Goal: Task Accomplishment & Management: Manage account settings

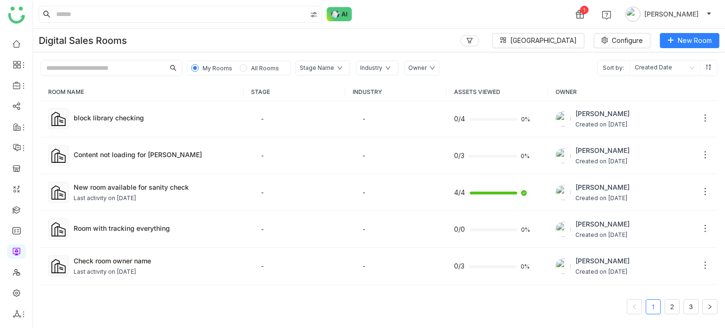
click at [64, 64] on input "text" at bounding box center [103, 67] width 124 height 15
click at [131, 107] on td "block library checking" at bounding box center [142, 119] width 203 height 37
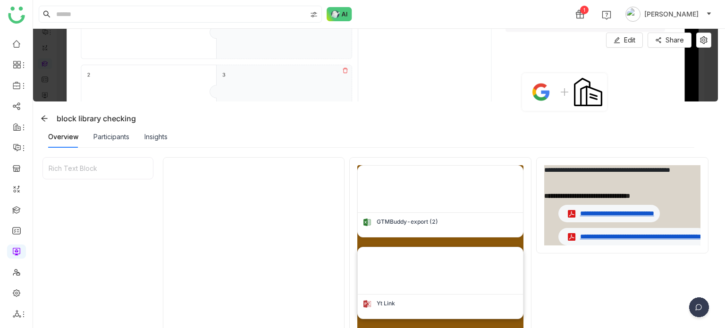
scroll to position [234, 0]
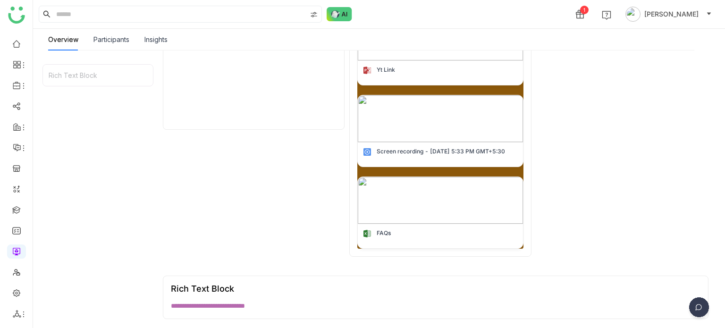
click at [291, 134] on div at bounding box center [254, 90] width 182 height 333
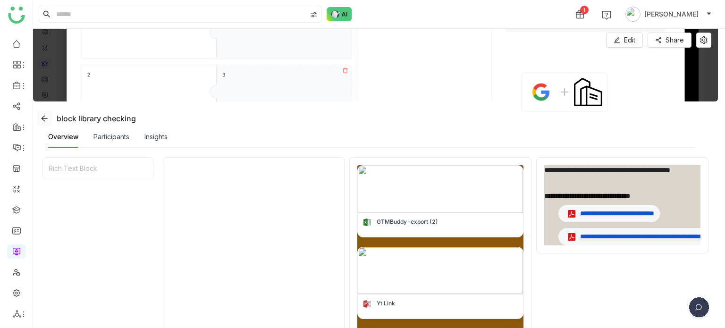
click at [41, 120] on icon at bounding box center [45, 119] width 8 height 8
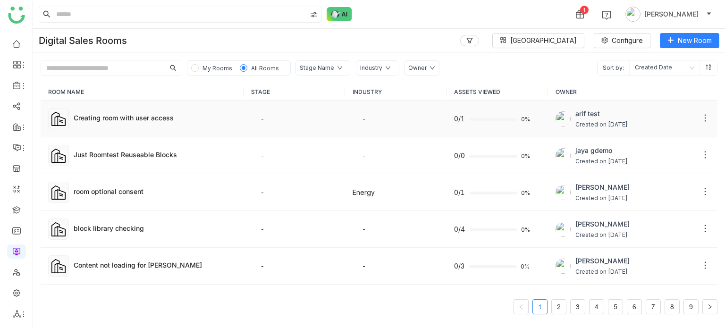
click at [149, 124] on td "Creating room with user access" at bounding box center [142, 119] width 203 height 37
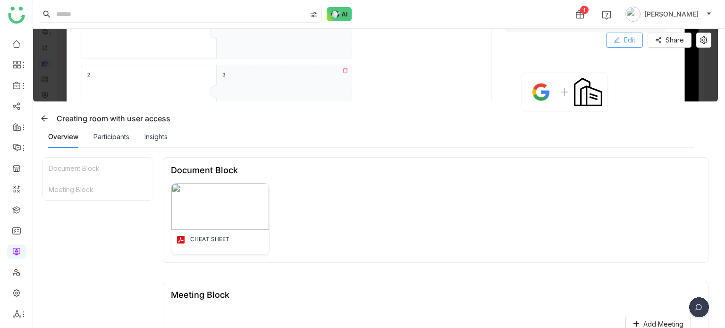
click at [634, 37] on span "Edit" at bounding box center [629, 40] width 11 height 10
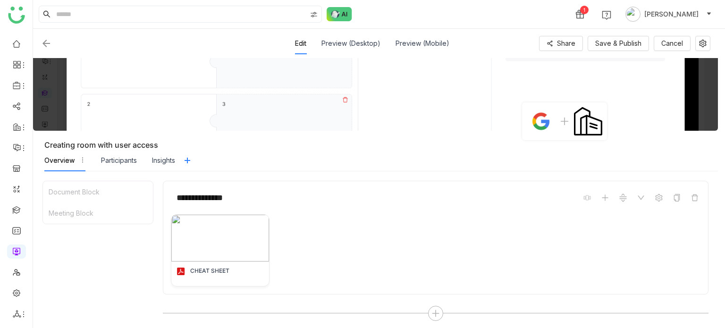
scroll to position [275, 0]
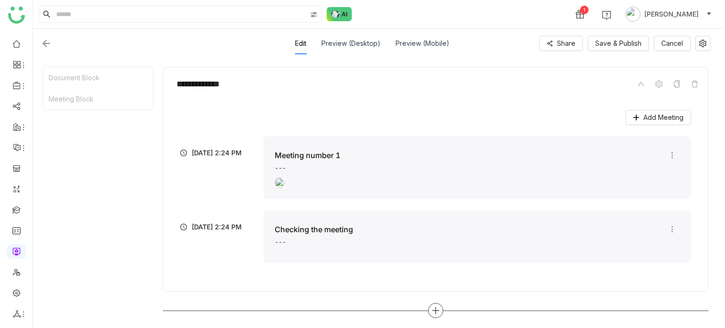
click at [435, 307] on icon at bounding box center [435, 310] width 1 height 7
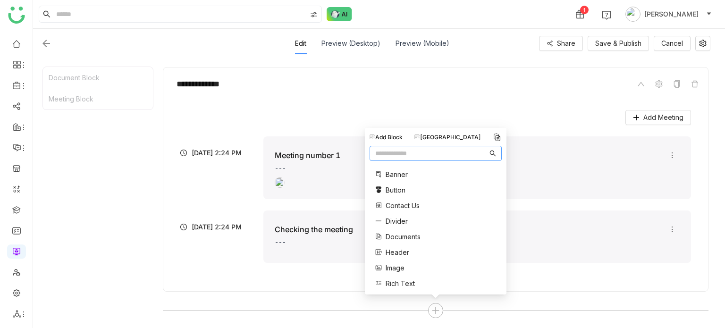
click at [445, 150] on input "text" at bounding box center [431, 153] width 112 height 10
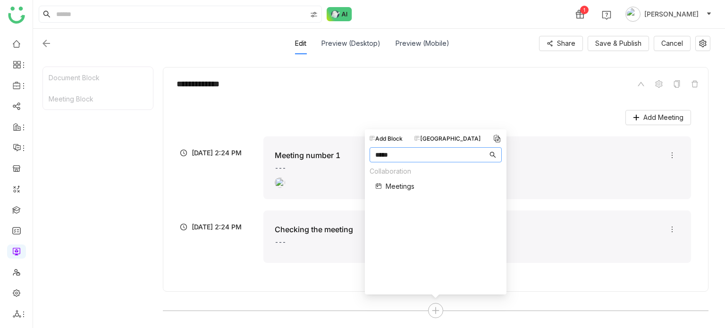
type input "*****"
click at [398, 189] on span "Meetings" at bounding box center [400, 186] width 29 height 10
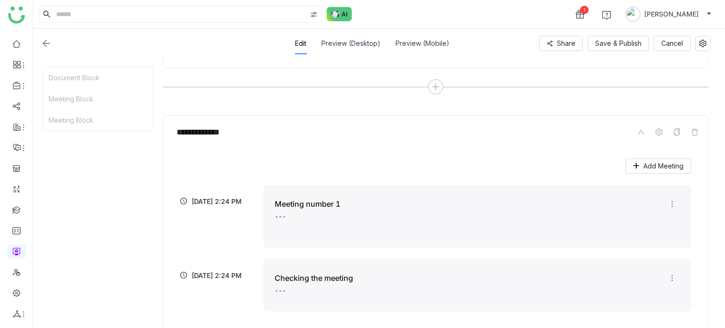
scroll to position [546, 0]
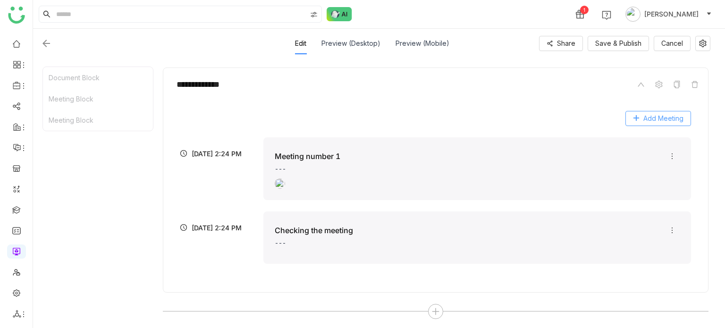
click at [674, 114] on span "Add Meeting" at bounding box center [663, 118] width 40 height 10
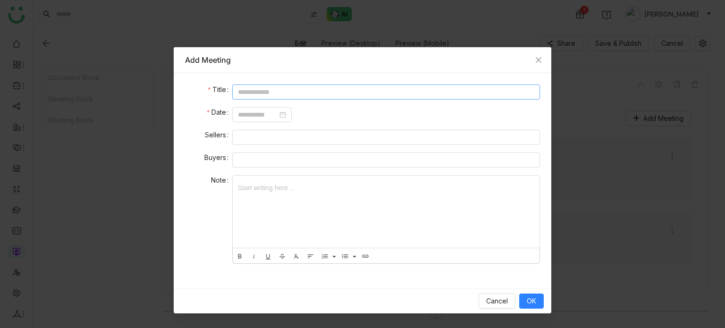
click at [350, 96] on input at bounding box center [386, 91] width 308 height 15
click at [264, 120] on nz-date-picker at bounding box center [261, 114] width 59 height 15
type input "**********"
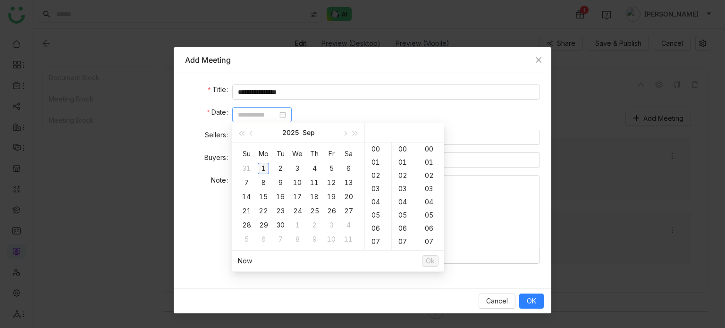
click at [259, 171] on div "1" at bounding box center [263, 168] width 11 height 11
type input "**********"
click at [429, 259] on span "Ok" at bounding box center [430, 261] width 9 height 10
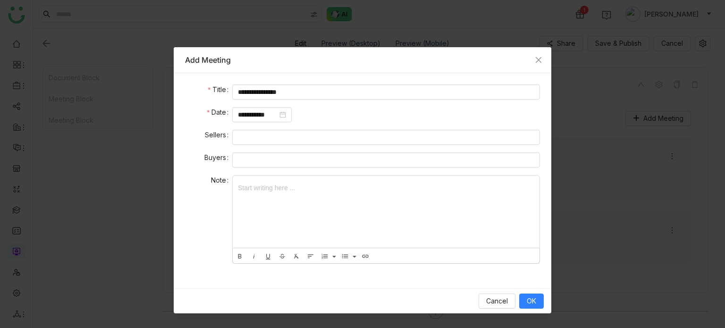
click at [325, 189] on div at bounding box center [386, 212] width 307 height 72
click at [536, 301] on span "OK" at bounding box center [531, 301] width 9 height 10
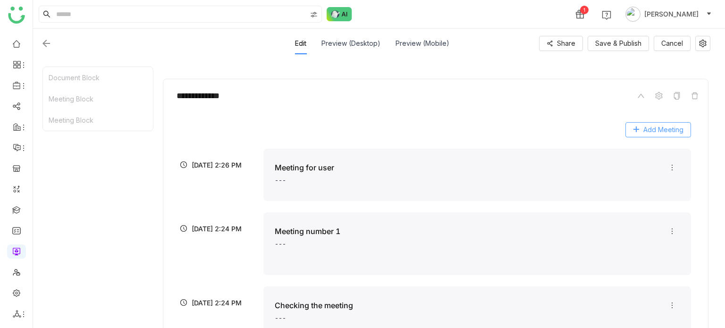
scroll to position [598, 0]
click at [640, 40] on span "Save & Publish" at bounding box center [618, 43] width 46 height 10
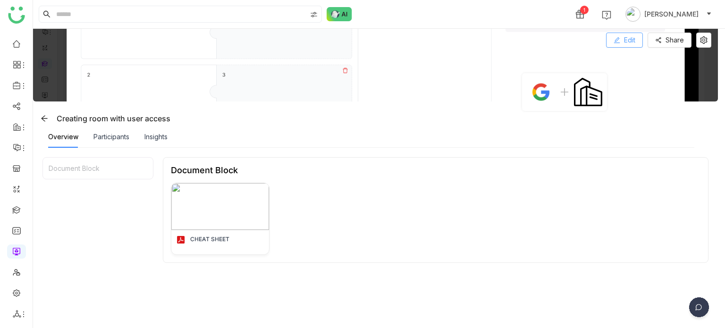
click at [634, 33] on button "Edit" at bounding box center [624, 40] width 37 height 15
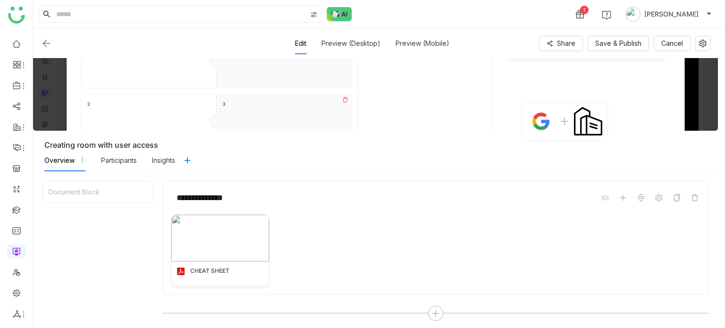
scroll to position [114, 0]
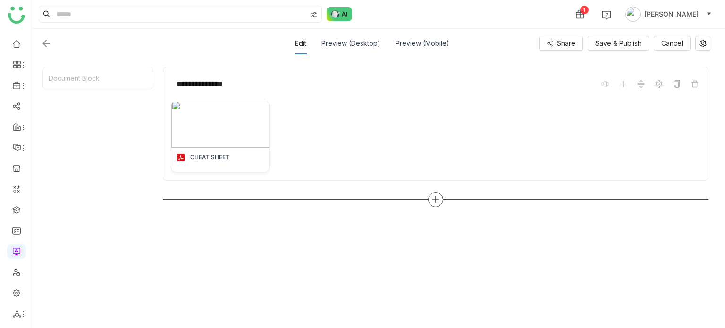
click at [439, 196] on icon at bounding box center [435, 199] width 8 height 8
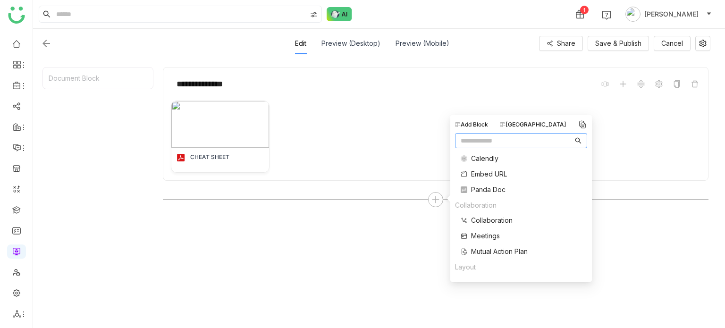
scroll to position [160, 0]
click at [489, 232] on span "Meetings" at bounding box center [485, 235] width 29 height 10
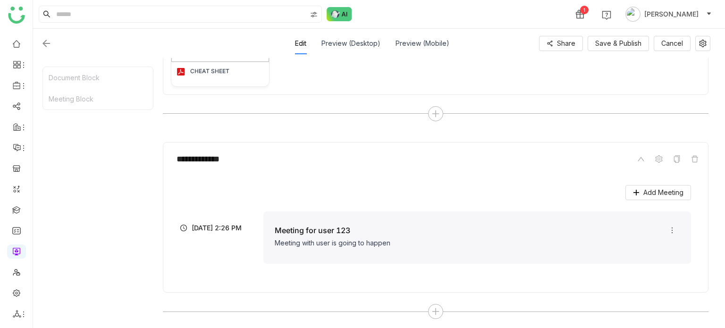
scroll to position [201, 0]
click at [676, 271] on li "Delete" at bounding box center [679, 265] width 42 height 18
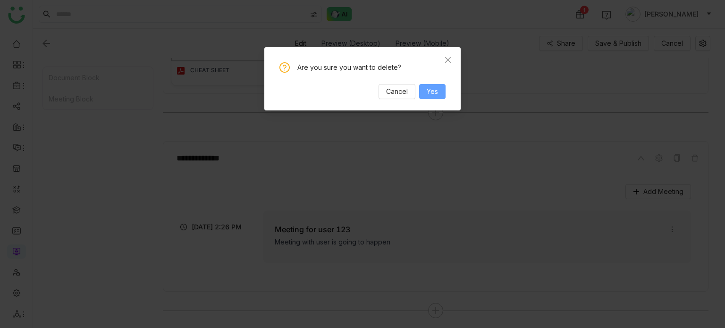
click at [443, 91] on button "Yes" at bounding box center [432, 91] width 26 height 15
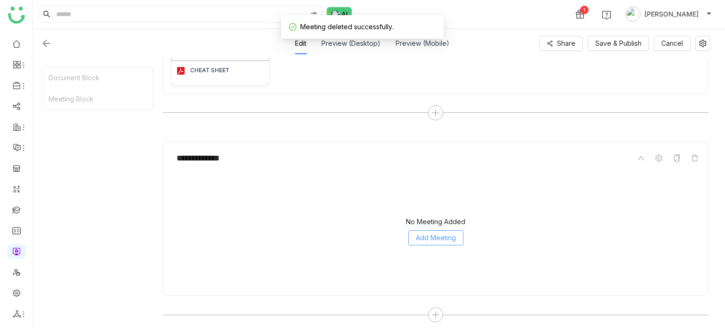
click at [442, 237] on span "Add Meeting" at bounding box center [436, 238] width 40 height 10
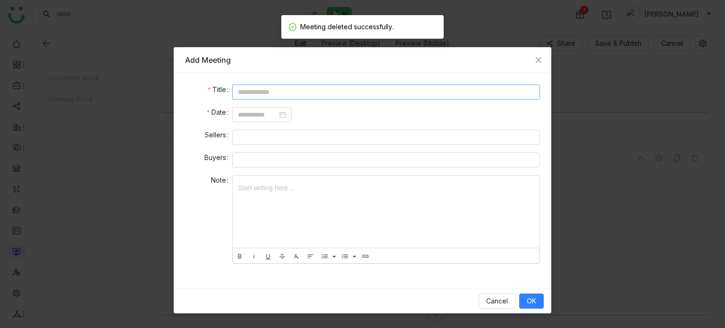
click at [262, 88] on input at bounding box center [386, 91] width 308 height 15
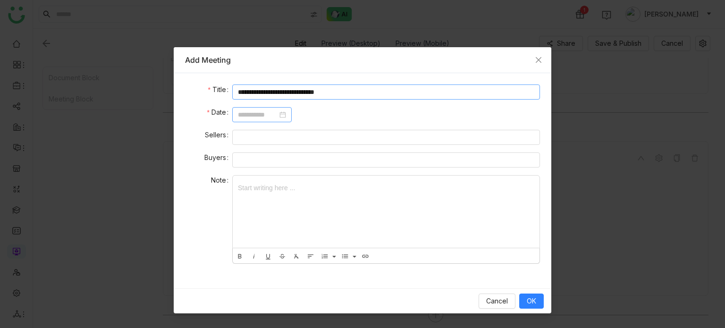
click at [268, 108] on nz-date-picker at bounding box center [261, 114] width 59 height 15
type input "**********"
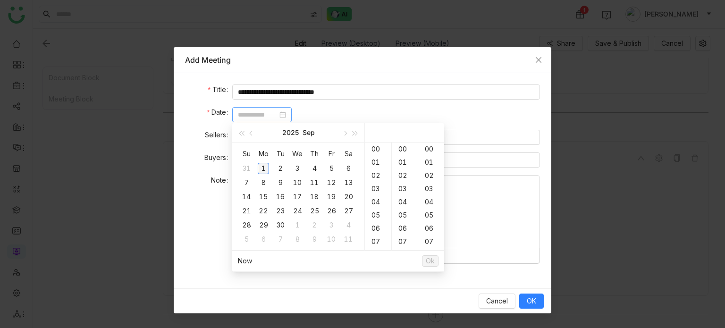
click at [266, 166] on div "1" at bounding box center [263, 168] width 11 height 11
type input "**********"
click at [433, 262] on span "Ok" at bounding box center [430, 261] width 9 height 10
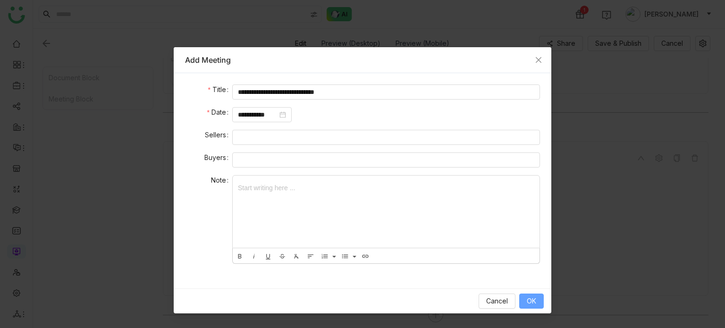
click at [534, 301] on span "OK" at bounding box center [531, 301] width 9 height 10
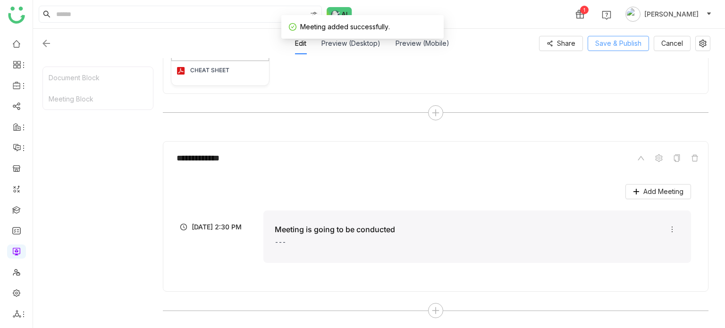
drag, startPoint x: 648, startPoint y: 30, endPoint x: 642, endPoint y: 51, distance: 21.4
click at [648, 30] on div "Edit Preview (Desktop) Preview (Mobile) Share Save & Publish Cancel" at bounding box center [375, 43] width 685 height 29
click at [642, 51] on div "Edit Preview (Desktop) Preview (Mobile) Share Save & Publish Cancel" at bounding box center [376, 44] width 670 height 22
click at [644, 45] on button "Save & Publish" at bounding box center [618, 43] width 61 height 15
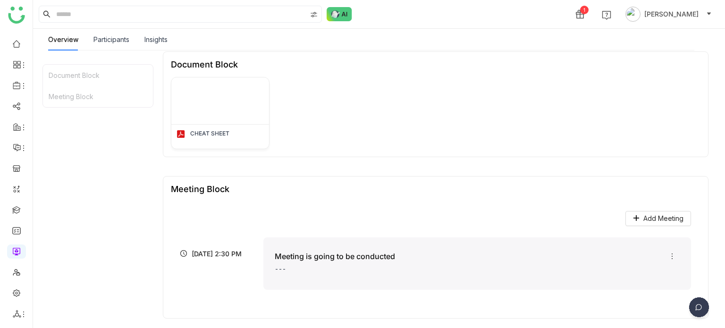
scroll to position [0, 0]
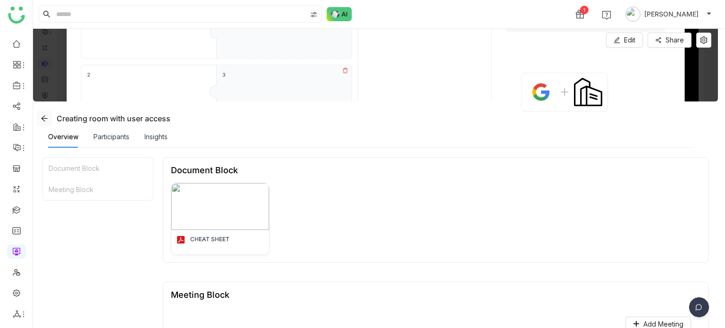
click at [39, 120] on span at bounding box center [44, 119] width 14 height 8
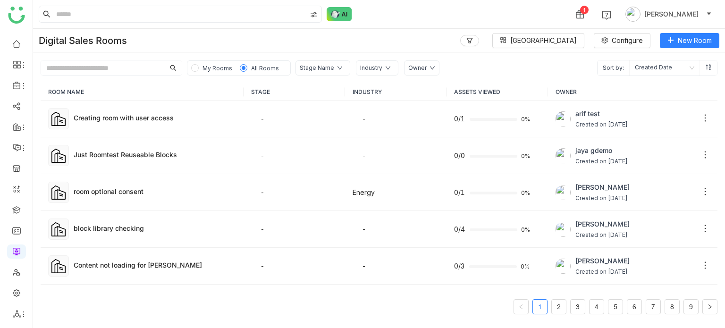
click at [118, 70] on input "text" at bounding box center [103, 67] width 124 height 15
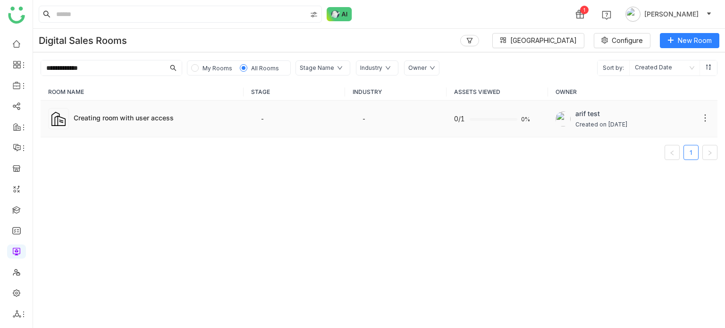
type input "**********"
click at [146, 123] on div "Creating room with user access" at bounding box center [155, 119] width 162 height 12
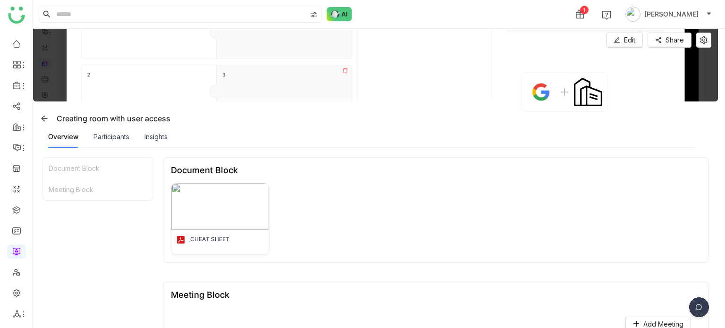
click at [113, 130] on div "Participants" at bounding box center [111, 137] width 36 height 22
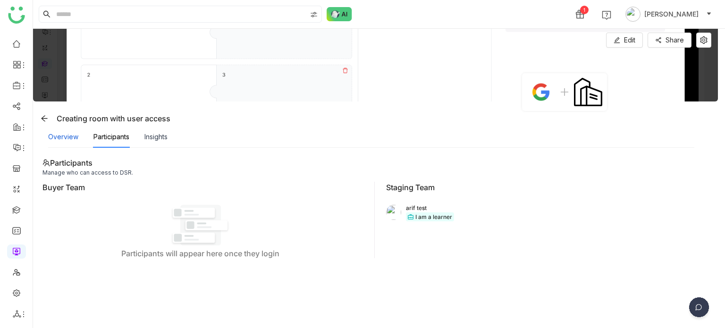
click at [55, 135] on div "Overview" at bounding box center [63, 137] width 30 height 10
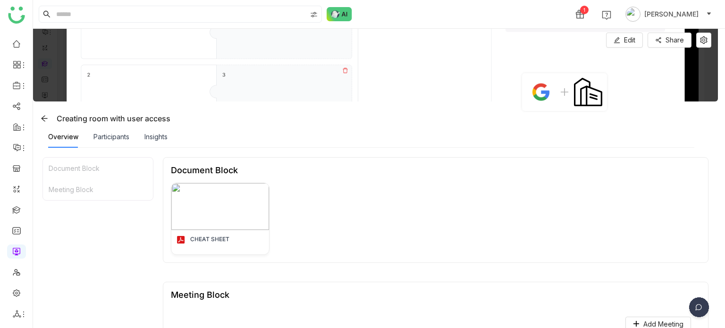
scroll to position [106, 0]
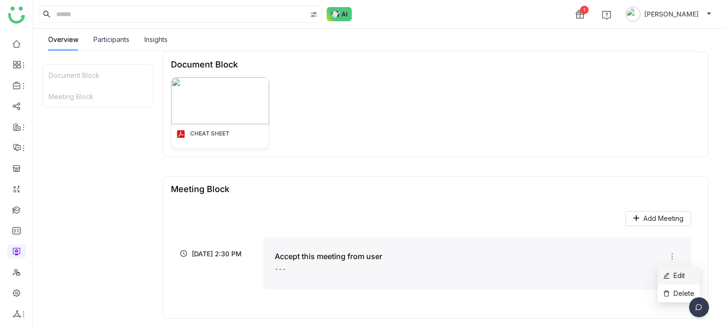
click at [669, 272] on icon at bounding box center [666, 275] width 7 height 7
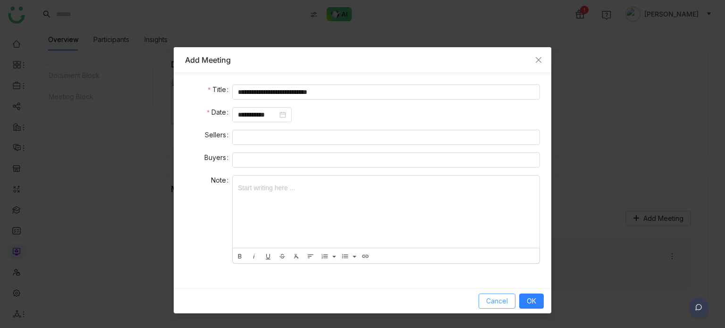
click at [489, 296] on span "Cancel" at bounding box center [497, 301] width 22 height 10
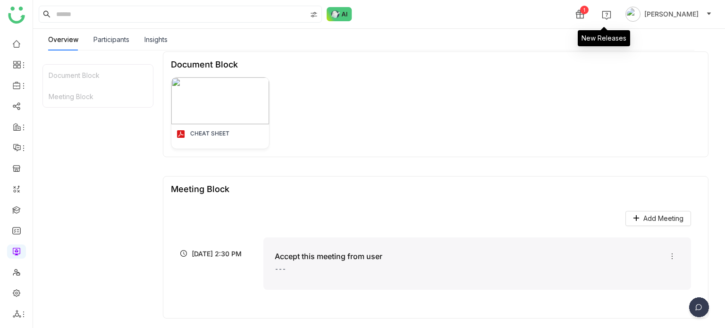
scroll to position [0, 0]
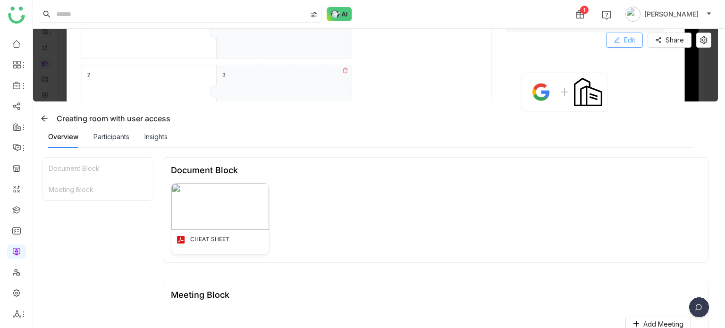
click at [634, 38] on span "Edit" at bounding box center [629, 40] width 11 height 10
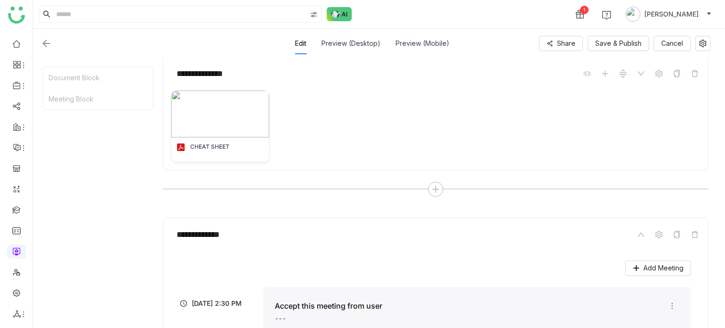
scroll to position [201, 0]
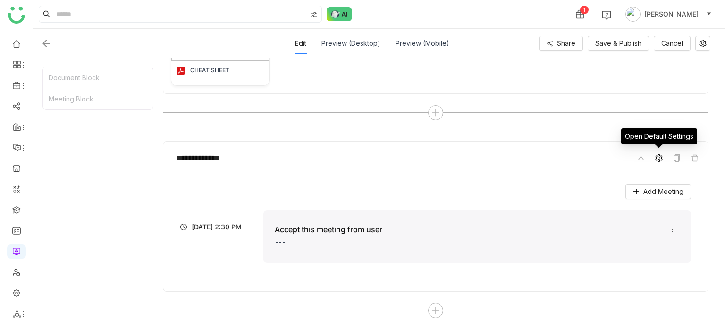
click at [659, 154] on icon at bounding box center [659, 158] width 8 height 8
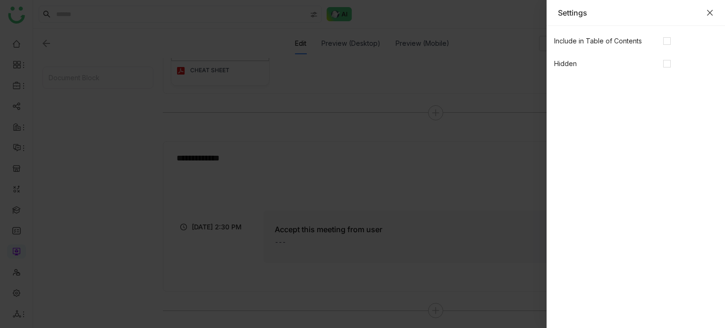
click at [712, 10] on icon "Close" at bounding box center [710, 13] width 6 height 6
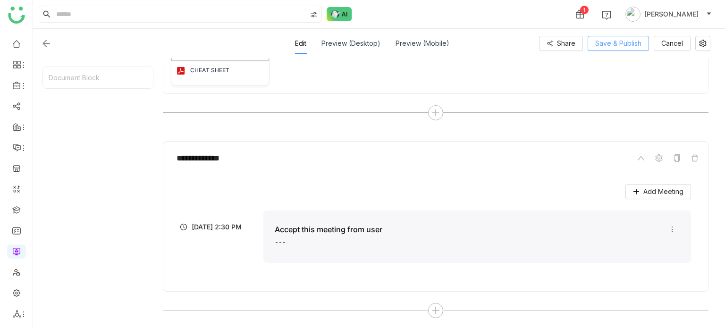
click at [608, 47] on button "Save & Publish" at bounding box center [618, 43] width 61 height 15
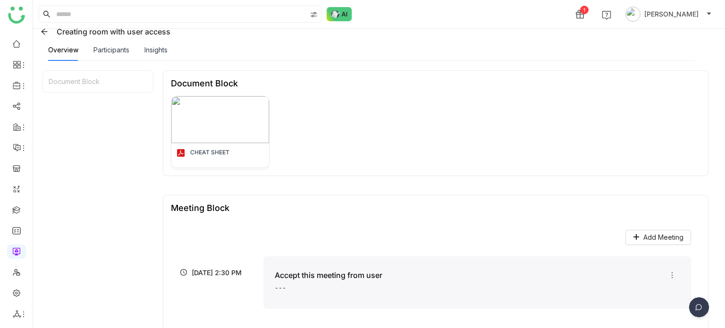
scroll to position [0, 0]
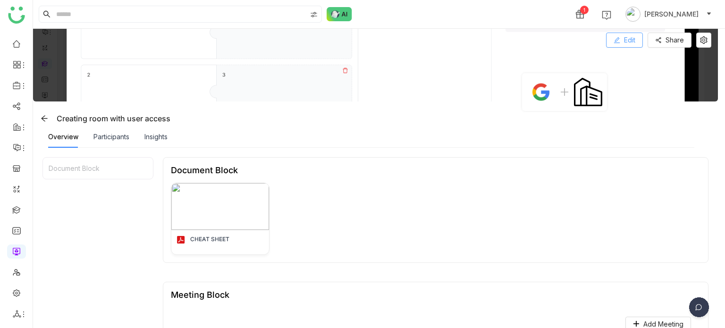
click at [629, 44] on span "Edit" at bounding box center [629, 40] width 11 height 10
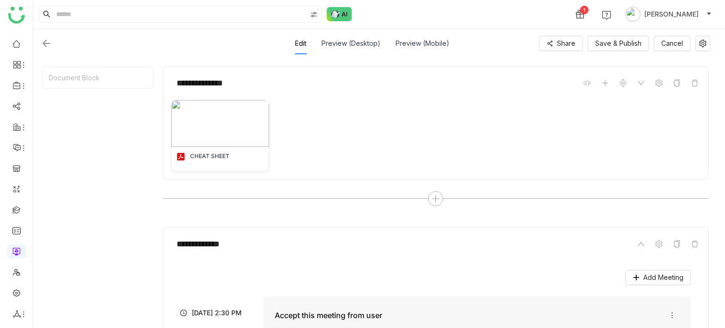
scroll to position [123, 0]
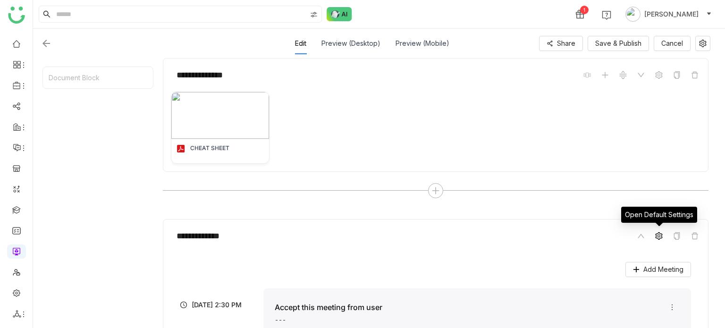
click at [657, 235] on icon at bounding box center [659, 236] width 8 height 8
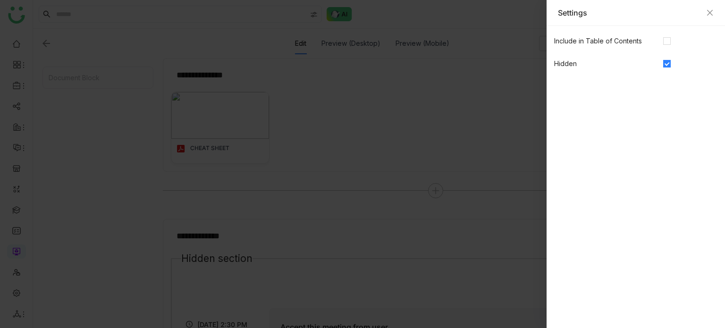
click at [714, 9] on div "Settings" at bounding box center [636, 13] width 178 height 26
click at [709, 15] on icon "Close" at bounding box center [710, 13] width 8 height 8
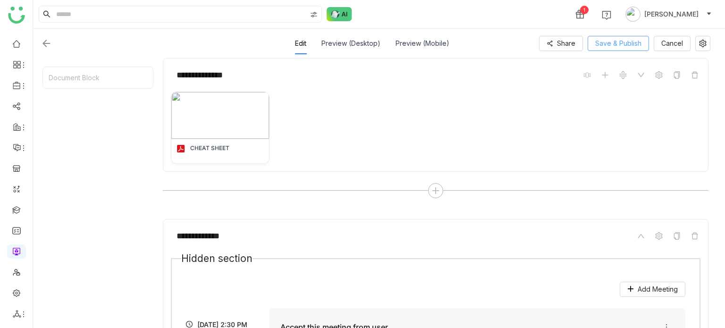
click at [631, 40] on span "Save & Publish" at bounding box center [618, 43] width 46 height 10
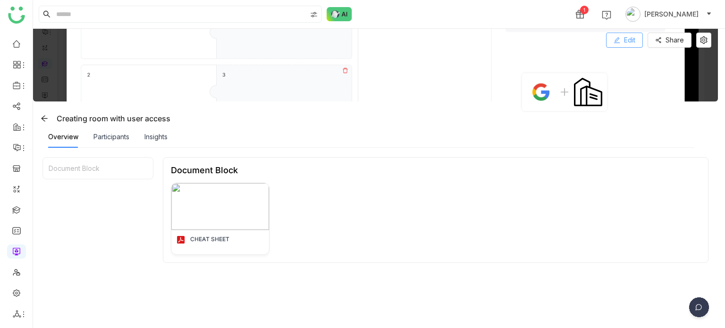
click at [624, 38] on span "Edit" at bounding box center [629, 40] width 11 height 10
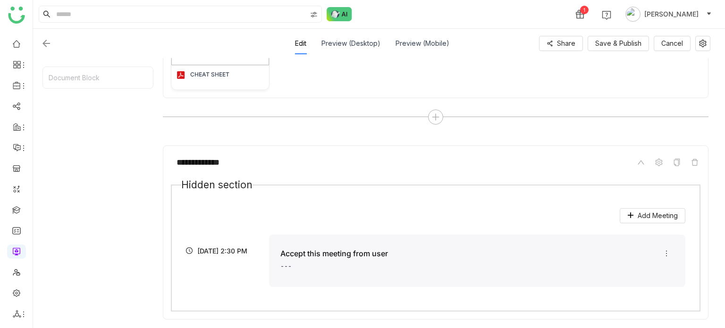
scroll to position [224, 0]
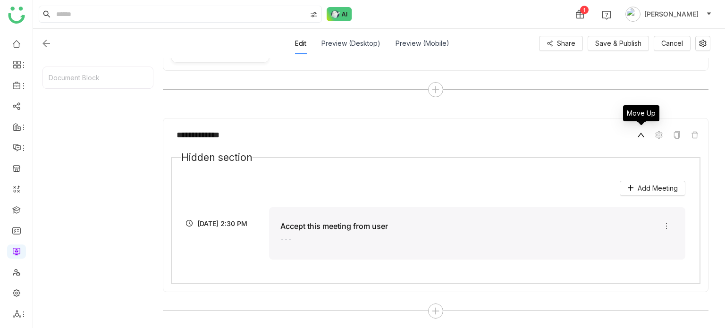
click at [645, 130] on span at bounding box center [640, 134] width 11 height 11
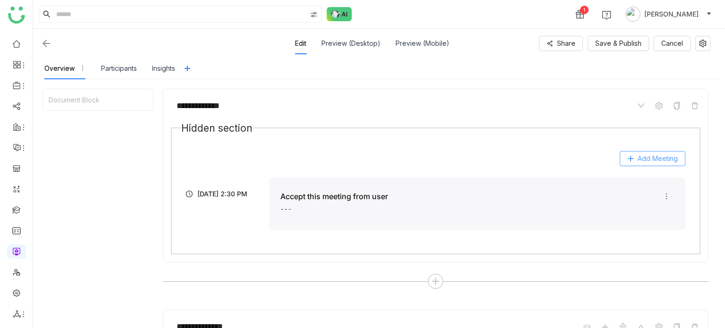
scroll to position [95, 0]
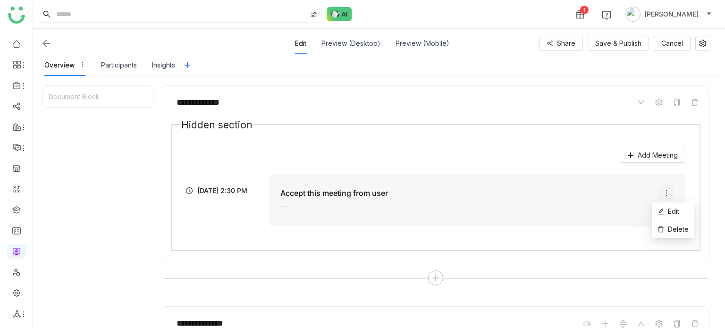
click at [661, 197] on button at bounding box center [666, 193] width 15 height 15
click at [667, 206] on span "Edit" at bounding box center [669, 211] width 22 height 10
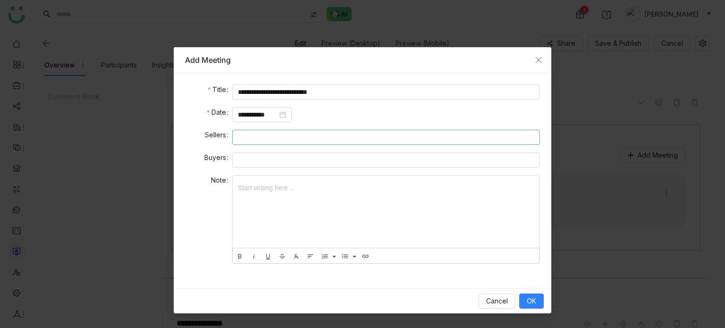
click at [349, 135] on nz-select-top-control at bounding box center [386, 137] width 308 height 15
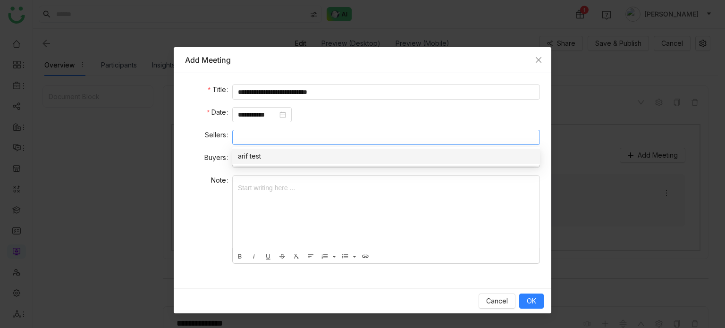
click at [339, 162] on nz-option-item "arif test" at bounding box center [386, 156] width 308 height 15
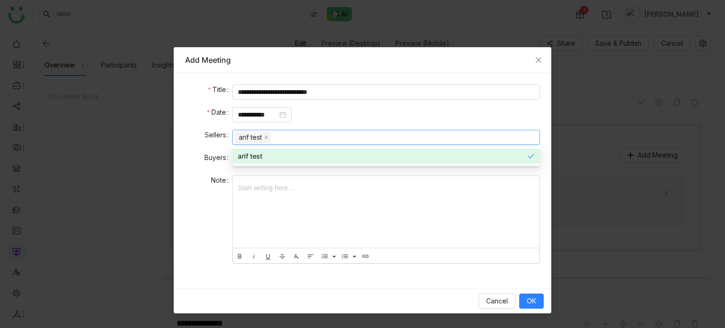
click at [342, 192] on div at bounding box center [386, 212] width 307 height 72
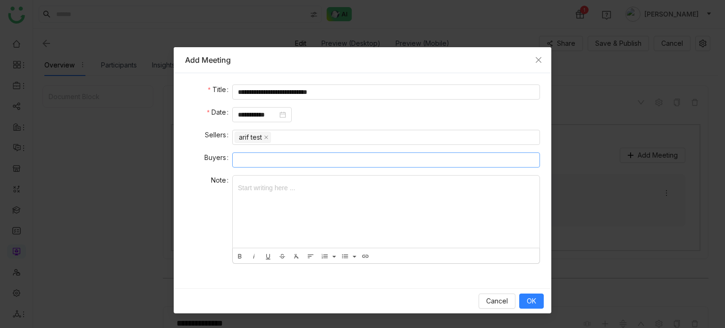
click at [347, 163] on nz-select-top-control at bounding box center [386, 159] width 308 height 15
click at [547, 54] on span "Close" at bounding box center [538, 59] width 25 height 25
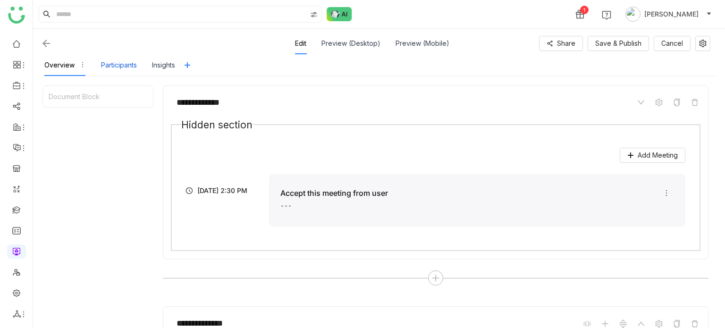
click at [120, 68] on div "Participants" at bounding box center [119, 65] width 36 height 10
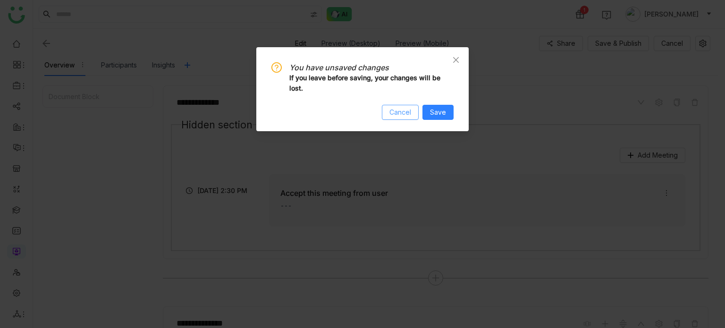
click at [403, 117] on span "Cancel" at bounding box center [400, 112] width 22 height 10
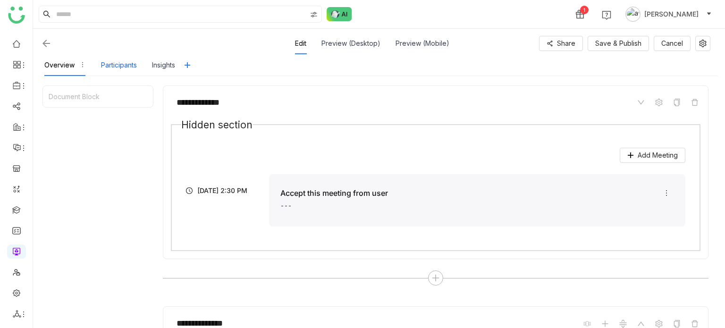
scroll to position [77, 0]
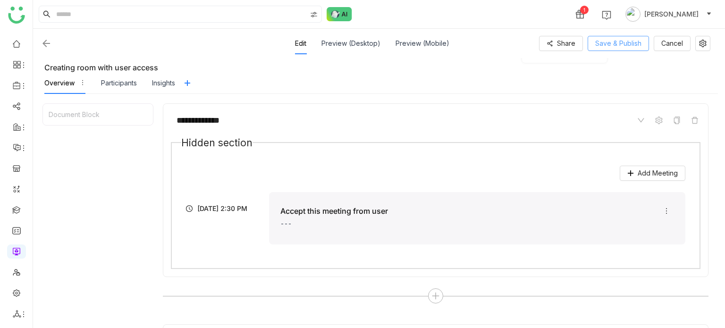
click at [629, 47] on span "Save & Publish" at bounding box center [618, 43] width 46 height 10
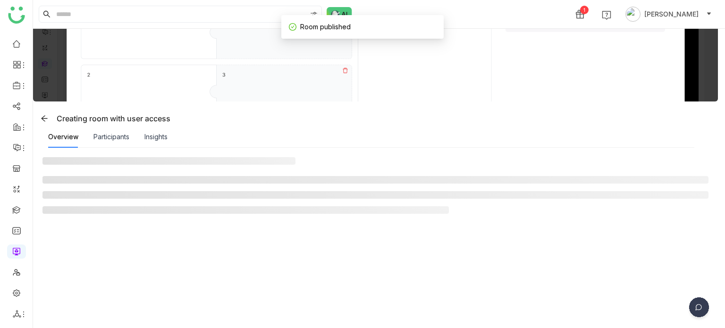
click at [123, 91] on img at bounding box center [375, 65] width 685 height 73
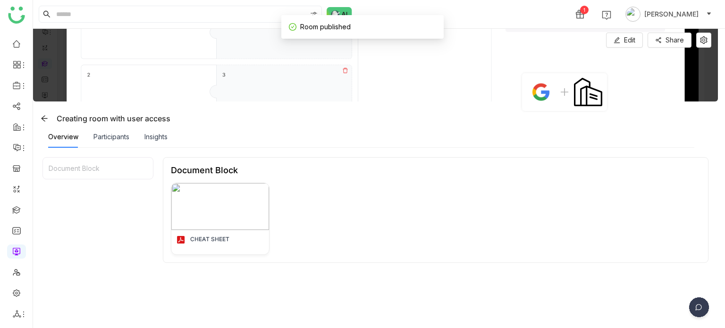
drag, startPoint x: 120, startPoint y: 117, endPoint x: 118, endPoint y: 130, distance: 13.4
click at [119, 119] on div "Creating room with user access" at bounding box center [104, 118] width 134 height 15
click at [117, 132] on div "Participants" at bounding box center [111, 137] width 36 height 10
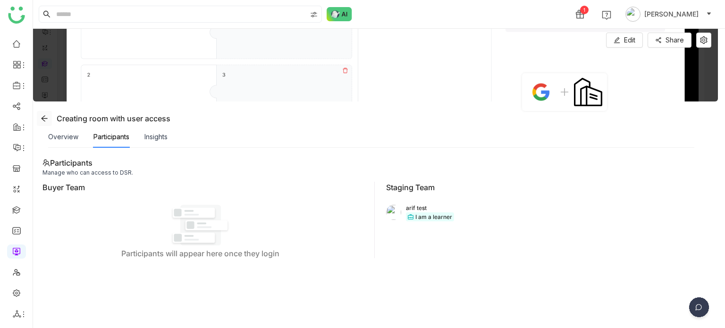
click at [47, 116] on icon at bounding box center [45, 119] width 8 height 8
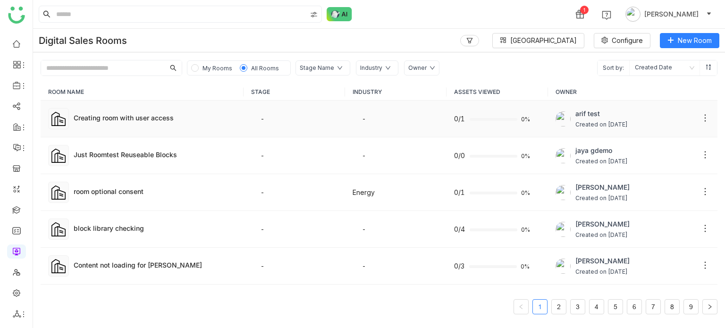
click at [145, 125] on td "Creating room with user access" at bounding box center [142, 119] width 203 height 37
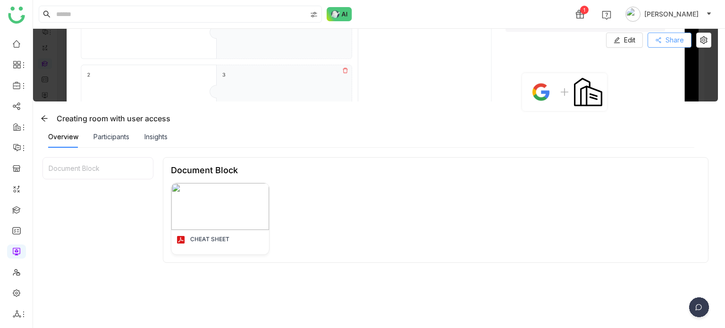
click at [675, 47] on button "Share" at bounding box center [670, 40] width 44 height 15
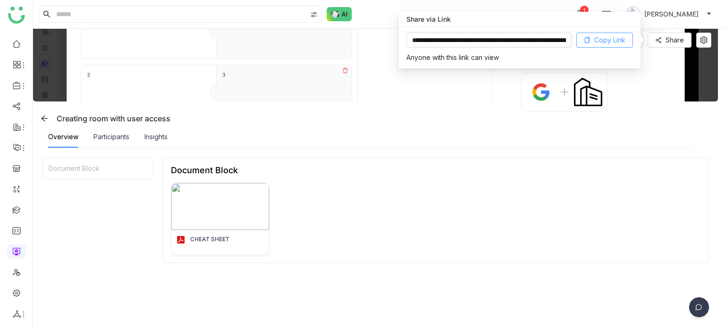
drag, startPoint x: 615, startPoint y: 35, endPoint x: 725, endPoint y: 32, distance: 109.6
click at [616, 35] on span "Copy Link" at bounding box center [609, 40] width 31 height 10
click at [701, 42] on icon at bounding box center [703, 40] width 7 height 8
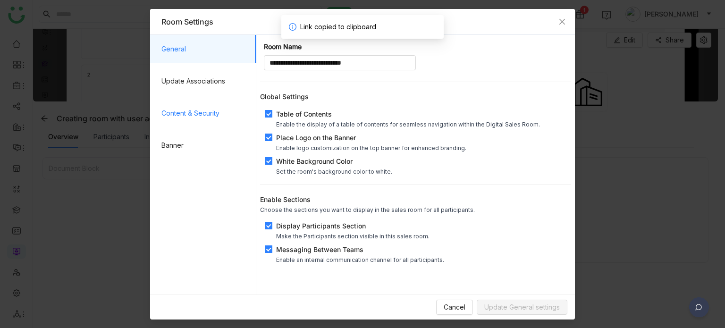
click at [217, 108] on span "Content & Security" at bounding box center [204, 113] width 87 height 28
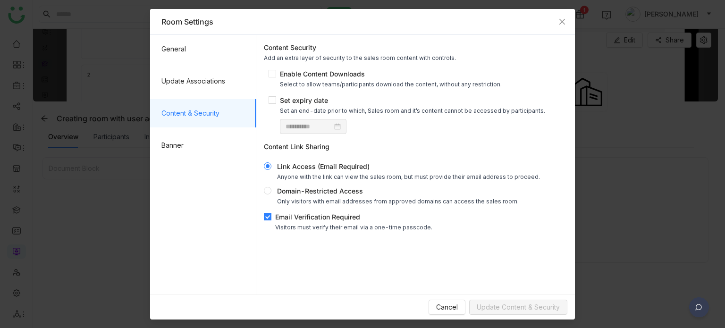
click at [279, 210] on div "**********" at bounding box center [415, 137] width 311 height 196
click at [279, 214] on div "Email Verification Required" at bounding box center [353, 217] width 157 height 10
click at [486, 300] on button "Update Content & Security" at bounding box center [518, 307] width 98 height 15
click at [566, 21] on span "Close" at bounding box center [561, 21] width 25 height 25
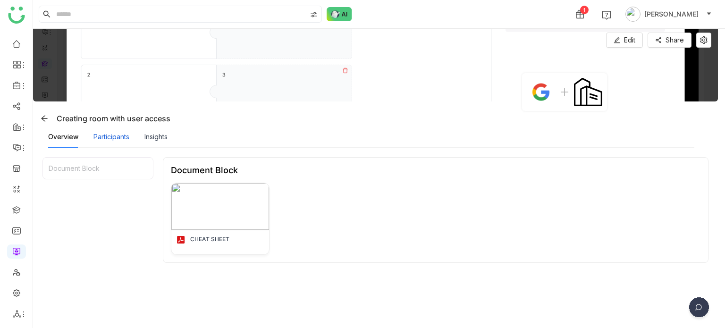
click at [128, 140] on div "Participants" at bounding box center [111, 137] width 36 height 10
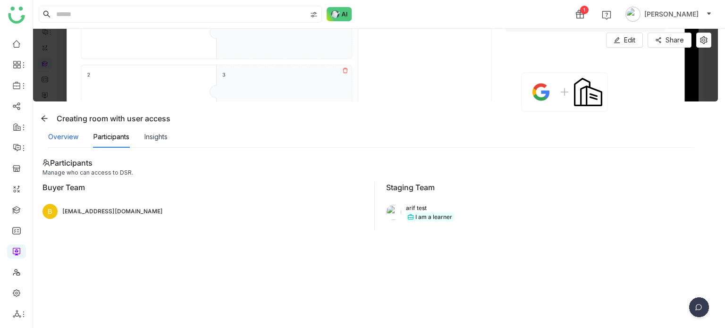
click at [63, 139] on div "Overview" at bounding box center [63, 137] width 30 height 10
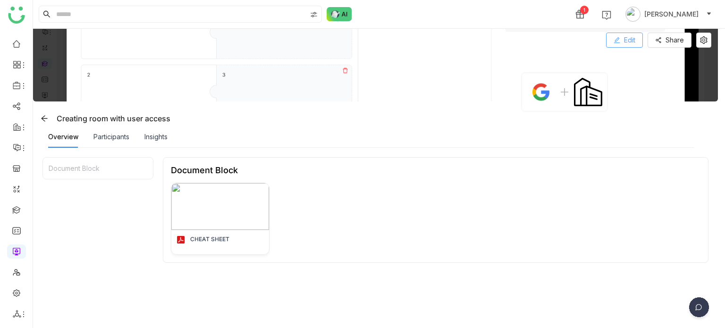
click at [625, 39] on span "Edit" at bounding box center [629, 40] width 11 height 10
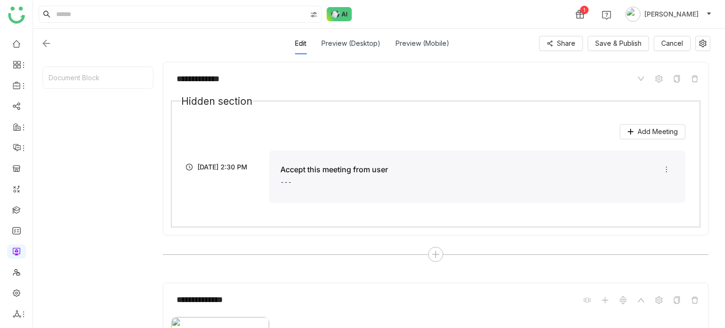
scroll to position [121, 0]
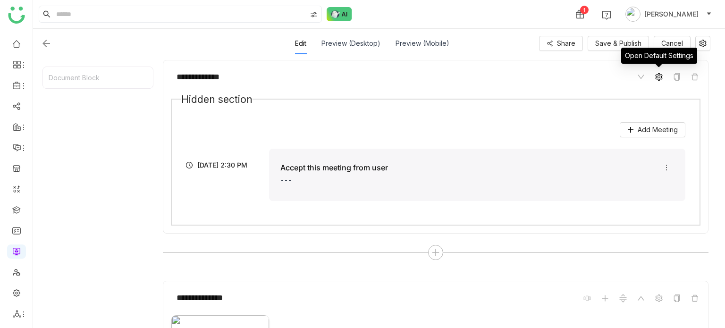
click at [659, 74] on icon at bounding box center [659, 77] width 8 height 8
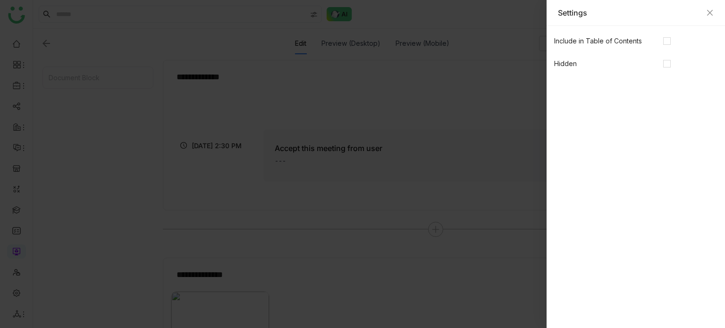
click at [488, 102] on div at bounding box center [362, 164] width 725 height 328
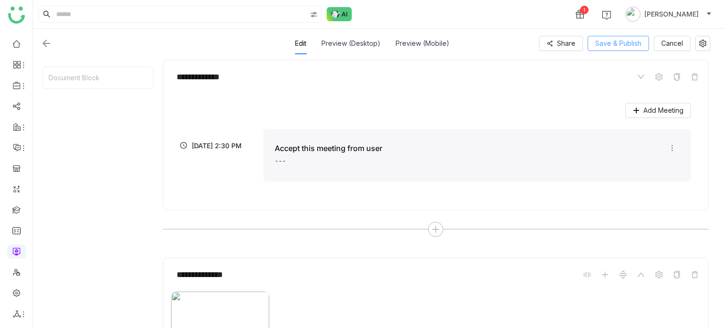
click at [644, 43] on button "Save & Publish" at bounding box center [618, 43] width 61 height 15
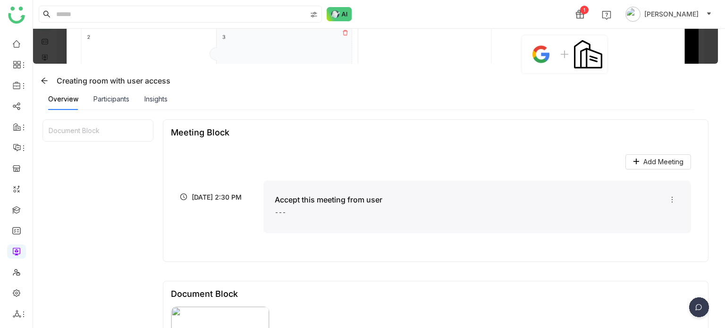
scroll to position [37, 0]
click at [668, 197] on icon at bounding box center [672, 200] width 8 height 8
click at [669, 215] on span "Edit" at bounding box center [674, 219] width 22 height 10
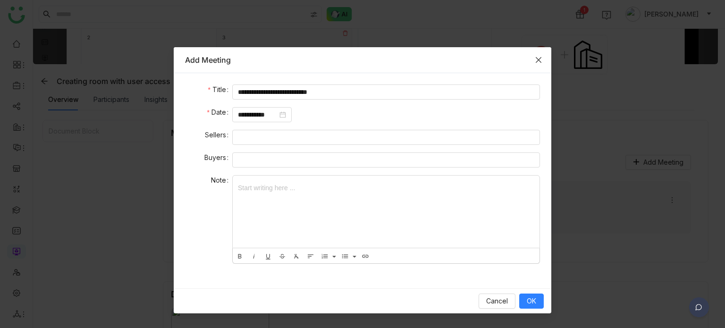
click at [541, 64] on span "Close" at bounding box center [538, 59] width 25 height 25
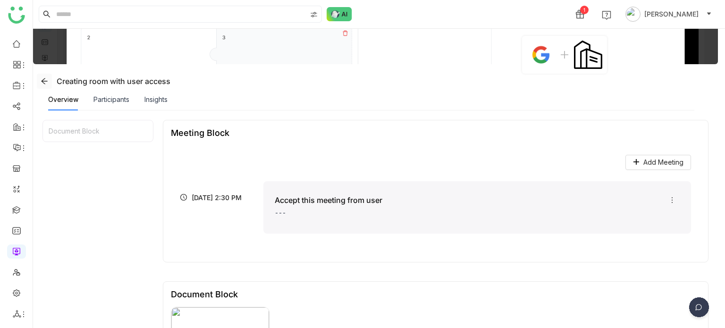
click at [42, 76] on button at bounding box center [44, 81] width 15 height 15
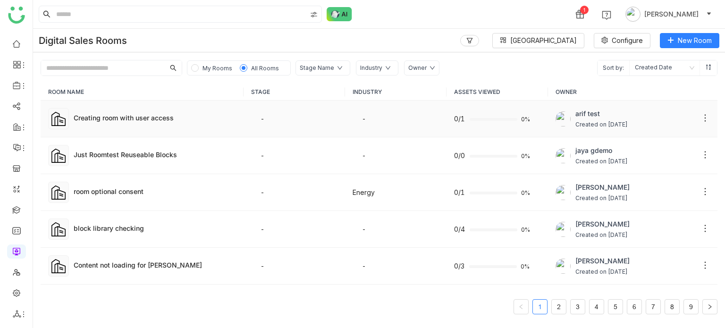
click at [148, 127] on td "Creating room with user access" at bounding box center [142, 119] width 203 height 37
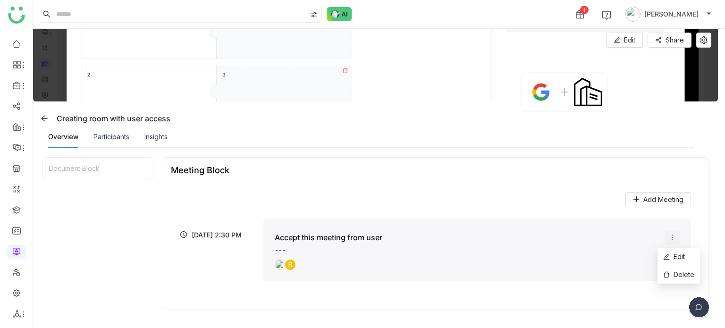
click at [668, 236] on icon at bounding box center [672, 238] width 8 height 8
click at [668, 255] on icon at bounding box center [666, 256] width 7 height 7
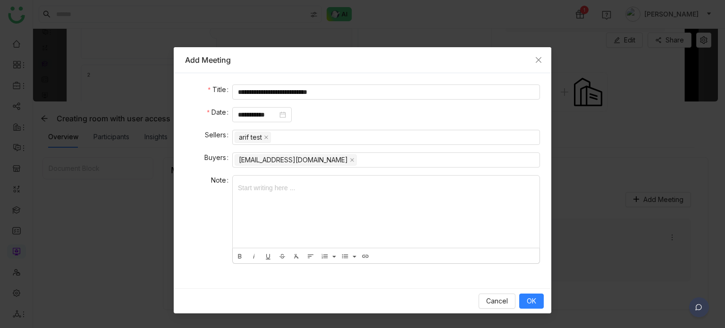
click at [343, 127] on form "**********" at bounding box center [362, 176] width 355 height 185
click at [348, 95] on input "**********" at bounding box center [386, 91] width 308 height 15
type input "**********"
click at [526, 300] on button "OK" at bounding box center [531, 301] width 25 height 15
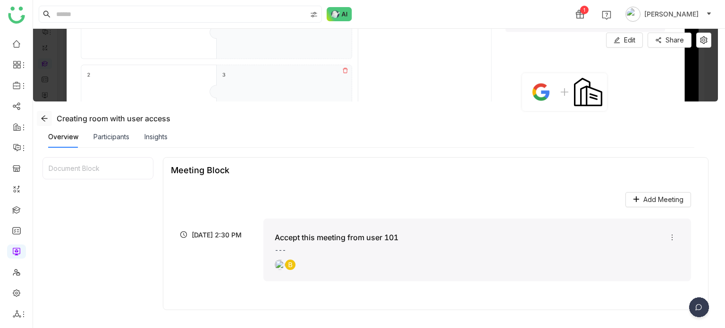
click at [50, 121] on span at bounding box center [44, 119] width 14 height 8
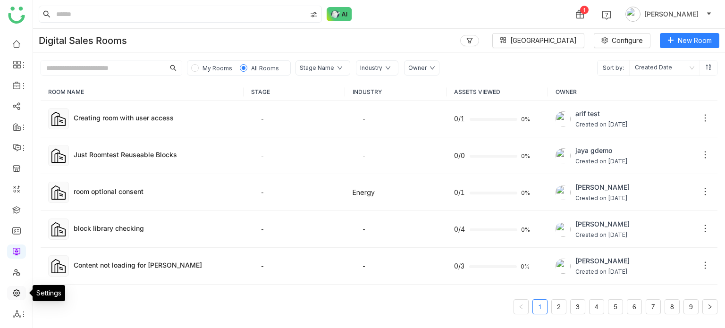
click at [19, 290] on link at bounding box center [16, 292] width 8 height 8
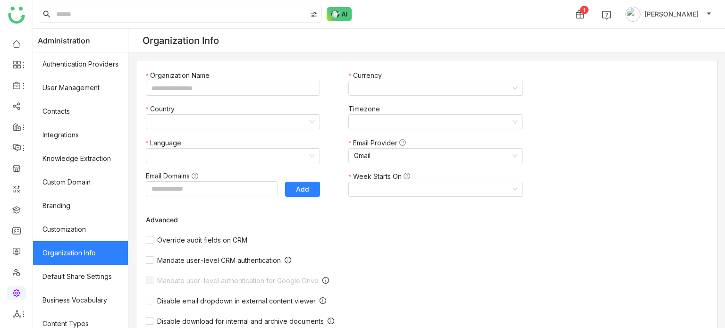
type input "*******"
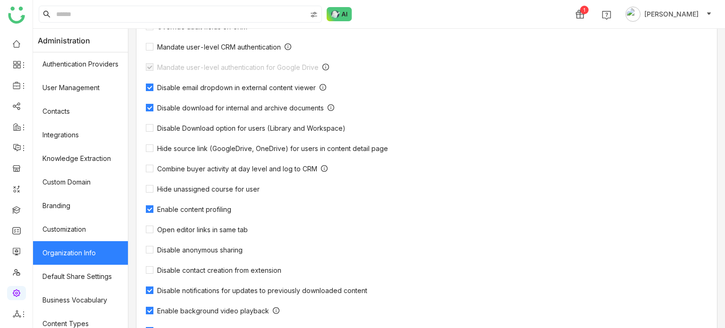
scroll to position [310, 0]
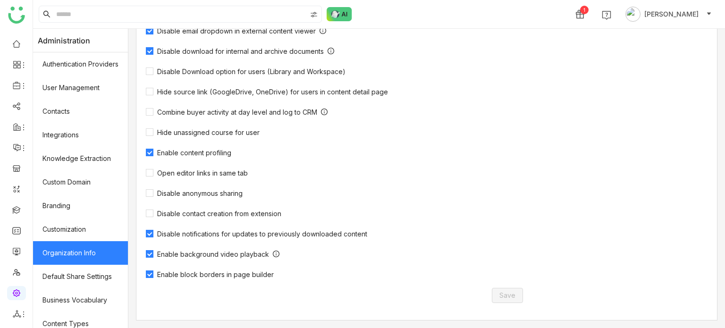
click at [185, 158] on div "Override audit fields on CRM Mandate user-level CRM authentication Mandate user…" at bounding box center [340, 111] width 388 height 304
click at [185, 149] on span "Enable content profiling" at bounding box center [194, 153] width 82 height 8
click at [506, 297] on span "Save" at bounding box center [507, 295] width 16 height 10
click at [211, 155] on span "Enable content profiling" at bounding box center [194, 153] width 82 height 8
click at [516, 298] on button "Save" at bounding box center [507, 295] width 31 height 15
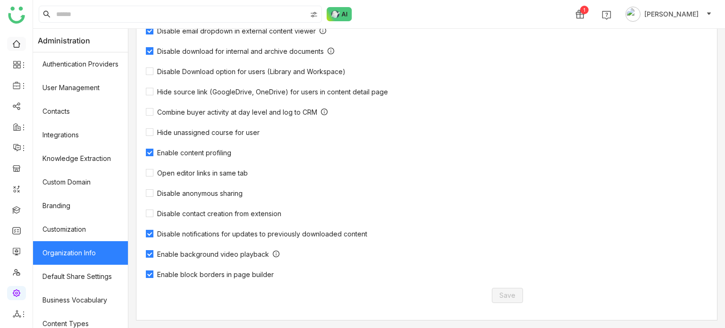
click at [17, 39] on link at bounding box center [16, 43] width 8 height 8
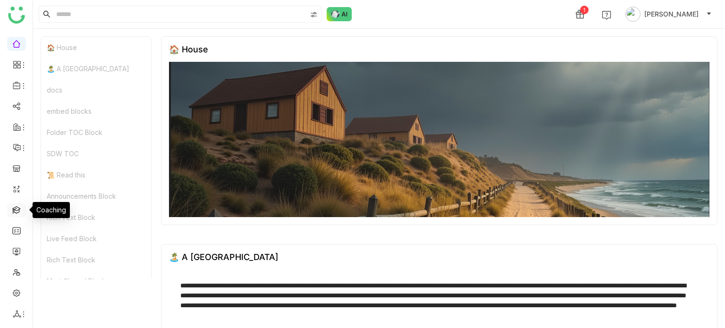
click at [15, 207] on link at bounding box center [16, 209] width 8 height 8
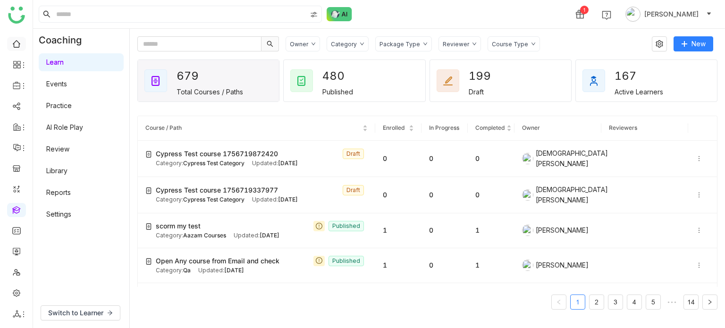
click at [12, 45] on link at bounding box center [16, 43] width 8 height 8
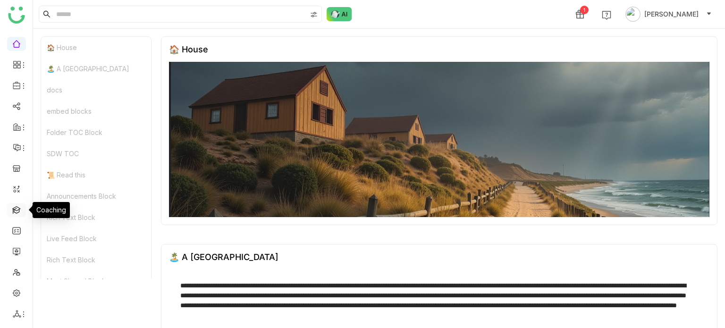
click at [20, 207] on link at bounding box center [16, 209] width 8 height 8
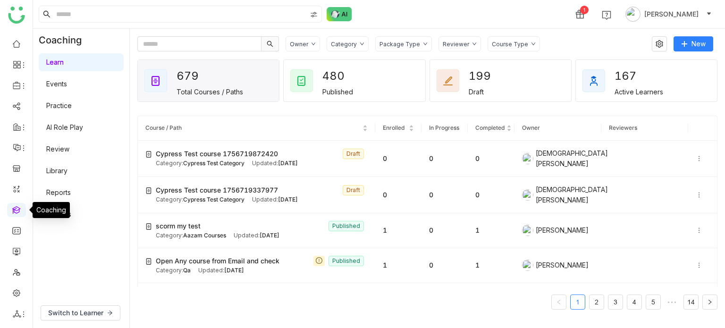
click at [18, 208] on link at bounding box center [16, 209] width 8 height 8
click at [62, 168] on link "Library" at bounding box center [56, 171] width 21 height 8
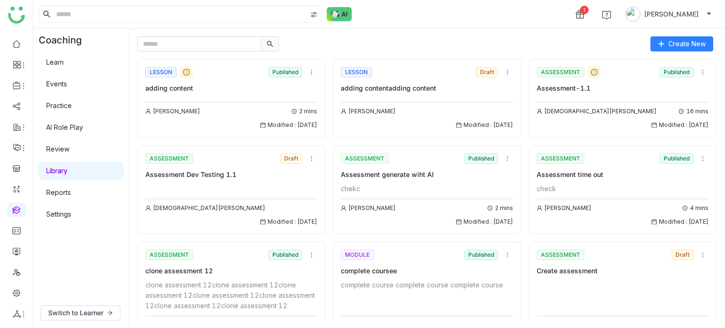
click at [55, 210] on link "Settings" at bounding box center [58, 214] width 25 height 8
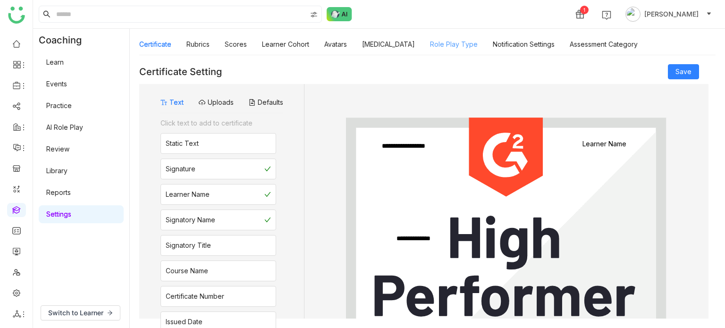
click at [465, 40] on link "Role Play Type" at bounding box center [454, 44] width 48 height 8
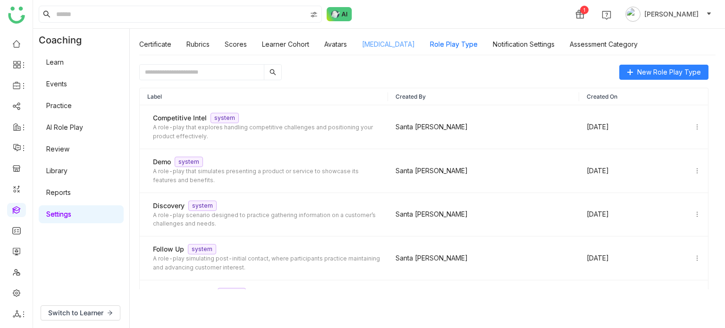
click at [379, 40] on link "[MEDICAL_DATA]" at bounding box center [388, 44] width 53 height 8
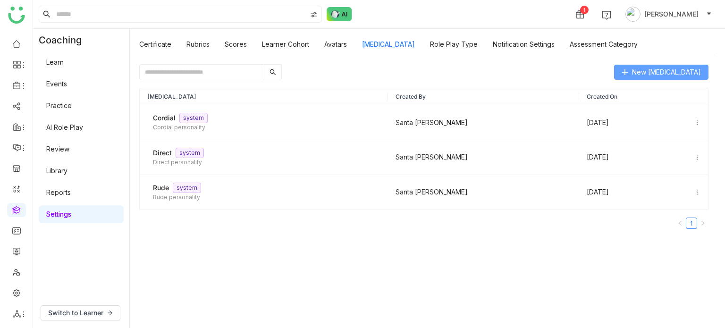
click at [681, 70] on span "New Personality Type" at bounding box center [666, 72] width 69 height 10
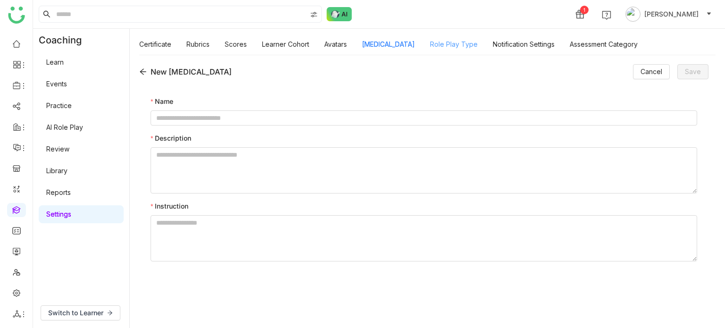
click at [457, 40] on link "Role Play Type" at bounding box center [454, 44] width 48 height 8
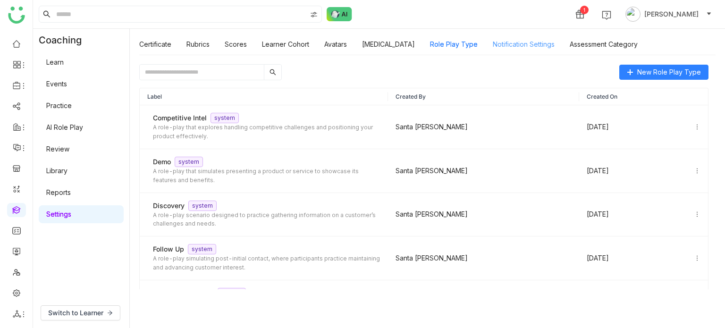
click at [525, 42] on link "Notification Settings" at bounding box center [524, 44] width 62 height 8
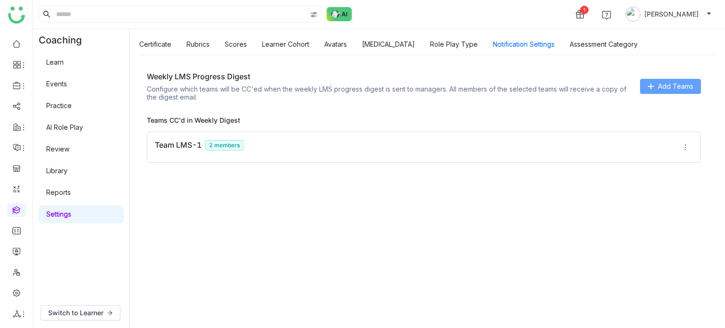
click at [665, 84] on span "Add Teams" at bounding box center [675, 86] width 35 height 10
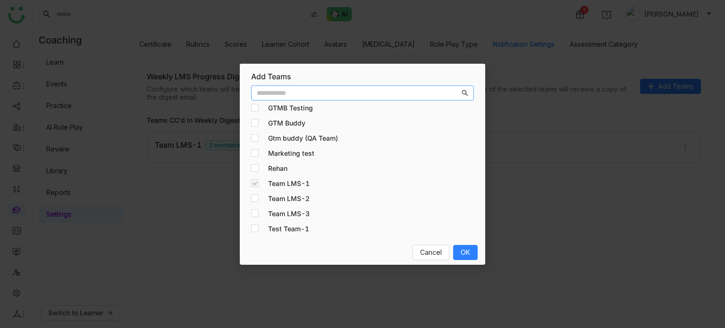
click at [312, 86] on nz-input-group at bounding box center [362, 92] width 223 height 15
click at [312, 88] on input "text" at bounding box center [358, 93] width 203 height 10
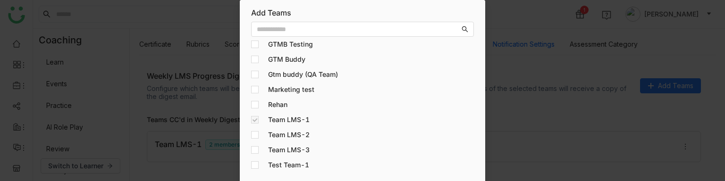
drag, startPoint x: 303, startPoint y: 56, endPoint x: 266, endPoint y: 59, distance: 37.4
click at [266, 59] on div "GTM Buddy" at bounding box center [351, 59] width 201 height 10
copy h4 "GTM Buddy"
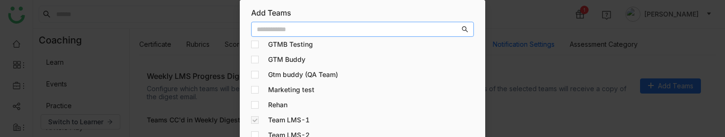
click at [325, 28] on input "text" at bounding box center [358, 29] width 203 height 10
click at [317, 29] on input "text" at bounding box center [358, 29] width 203 height 10
paste input "*********"
type input "*********"
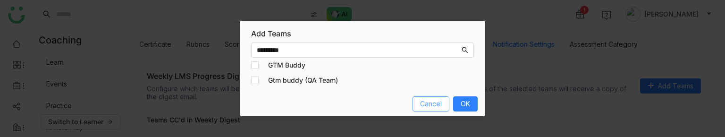
click at [438, 103] on span "Cancel" at bounding box center [431, 104] width 22 height 10
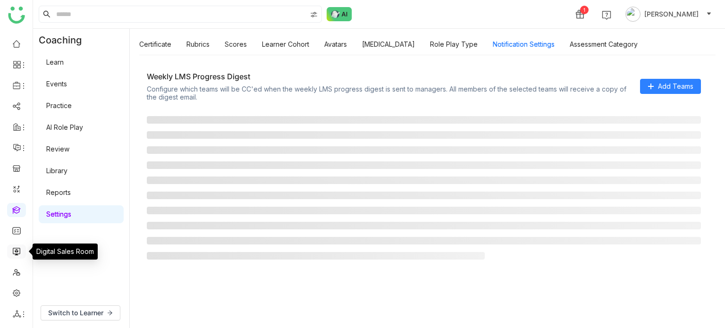
click at [18, 253] on link at bounding box center [16, 251] width 8 height 8
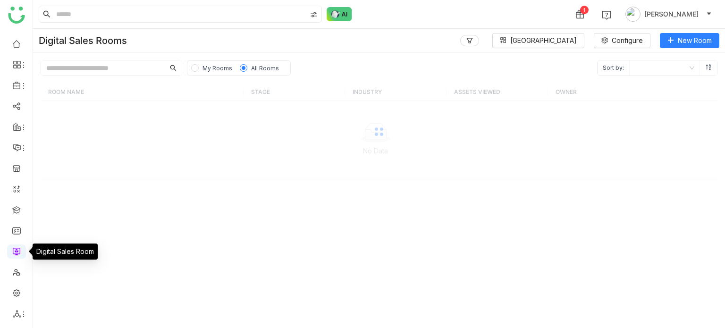
click at [18, 253] on link at bounding box center [16, 251] width 8 height 8
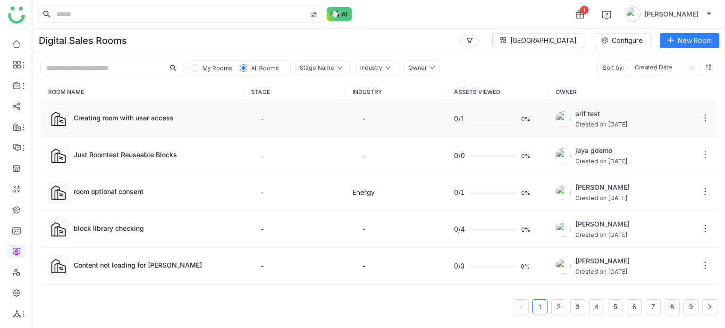
click at [102, 127] on td "Creating room with user access" at bounding box center [142, 119] width 203 height 37
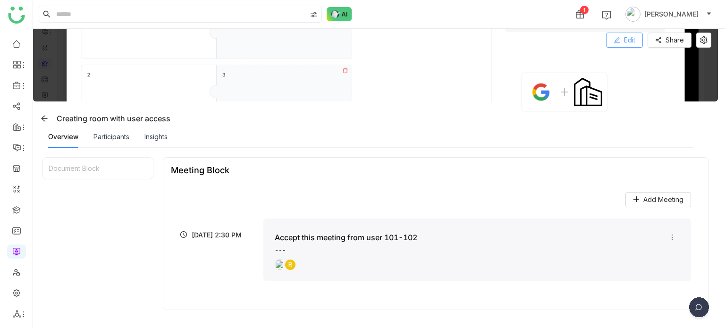
click at [636, 39] on button "Edit" at bounding box center [624, 40] width 37 height 15
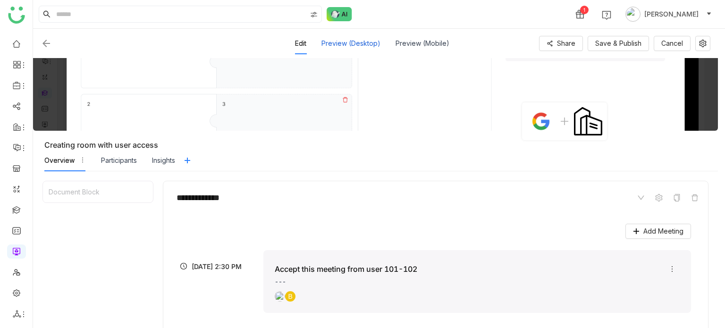
click at [357, 49] on div "Preview (Desktop)" at bounding box center [350, 44] width 59 height 22
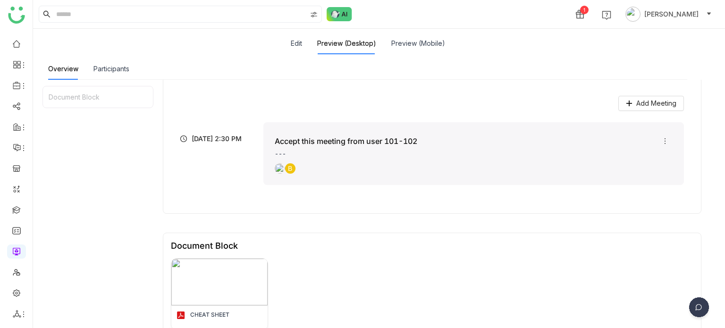
scroll to position [124, 0]
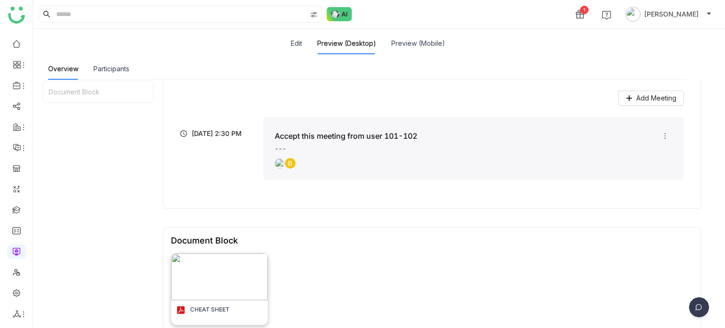
click at [232, 274] on img at bounding box center [219, 276] width 96 height 47
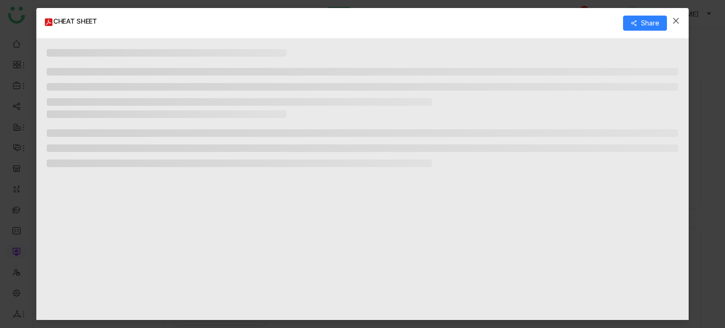
click at [680, 10] on span "Close" at bounding box center [675, 20] width 25 height 25
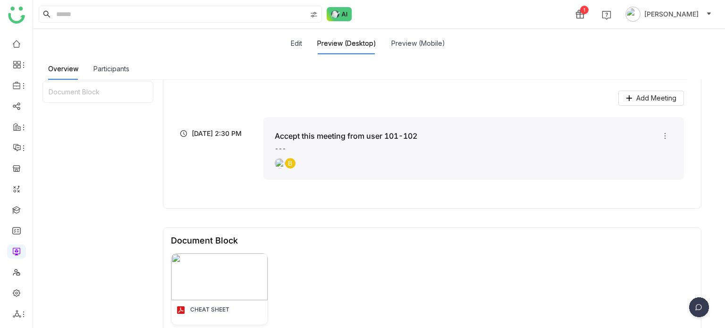
click at [676, 22] on nz-modal-container at bounding box center [362, 164] width 725 height 328
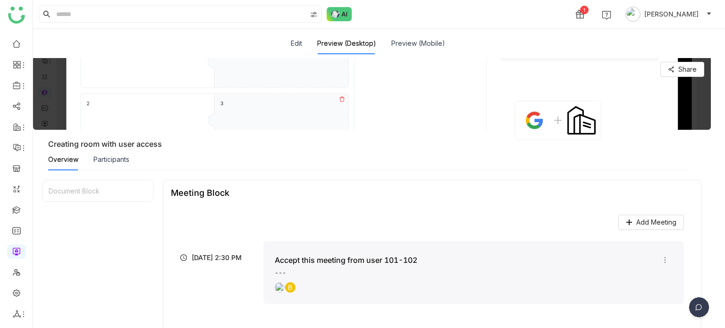
click at [14, 255] on link at bounding box center [16, 251] width 8 height 8
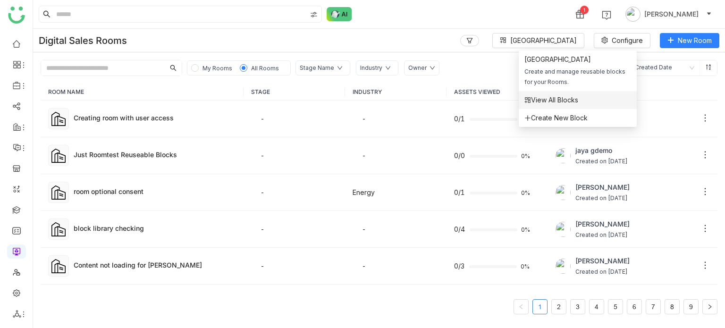
click at [563, 100] on span "View All Blocks" at bounding box center [551, 100] width 54 height 10
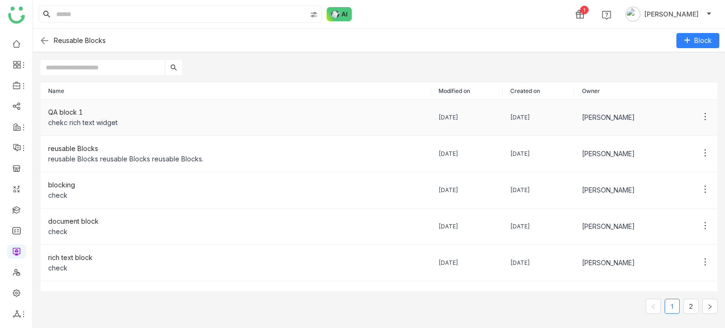
click at [181, 119] on div "chekc rich text widget" at bounding box center [235, 123] width 375 height 10
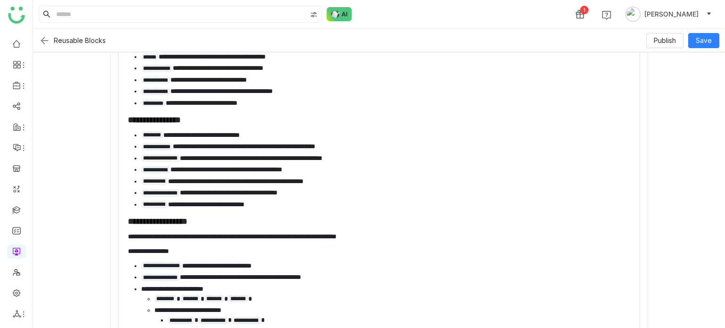
scroll to position [537, 0]
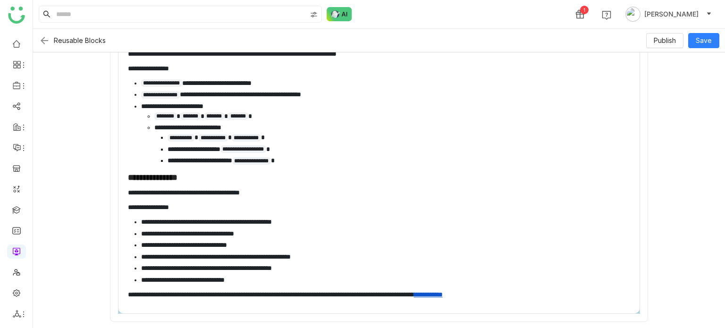
click at [42, 39] on img at bounding box center [44, 40] width 11 height 11
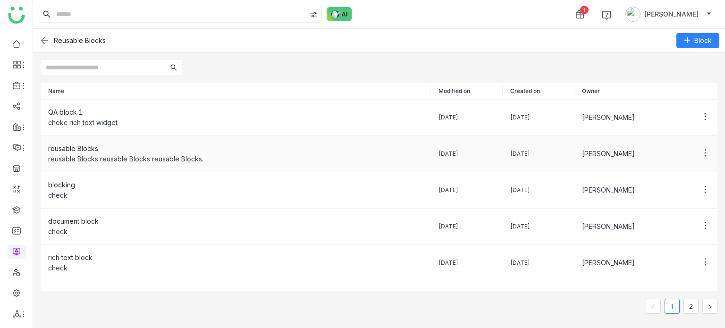
click at [158, 157] on div "reusable Blocks reusable Blocks reusable Blocks." at bounding box center [235, 159] width 375 height 10
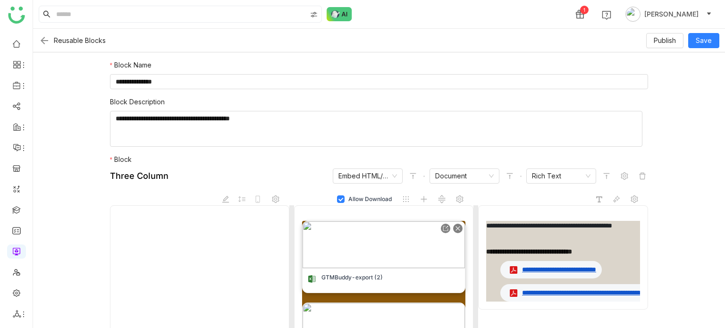
click at [394, 255] on img at bounding box center [384, 244] width 162 height 47
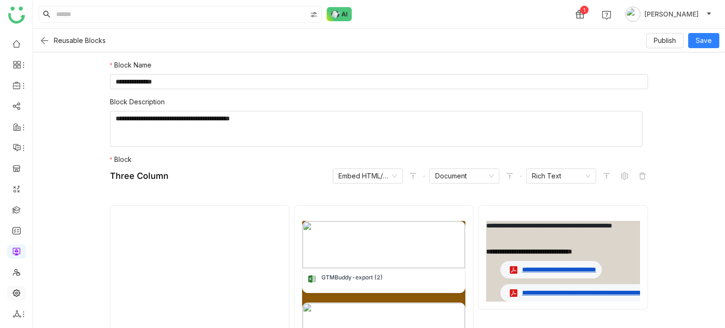
click at [17, 292] on link at bounding box center [16, 292] width 8 height 8
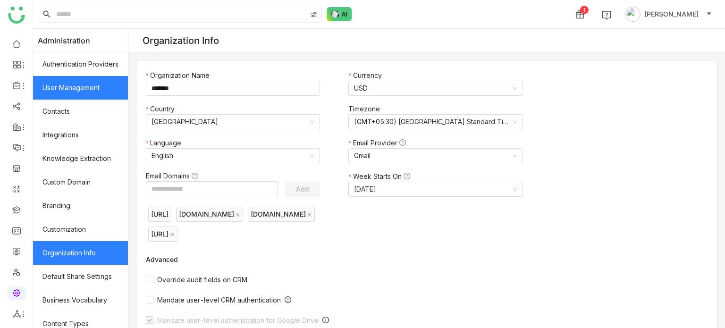
click at [115, 88] on link "User Management" at bounding box center [80, 88] width 95 height 24
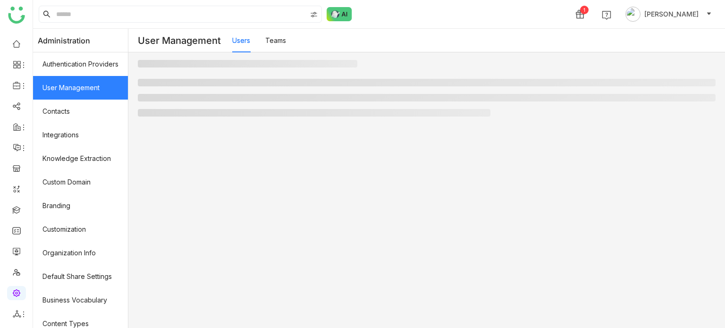
click at [285, 44] on link "Teams" at bounding box center [275, 40] width 21 height 8
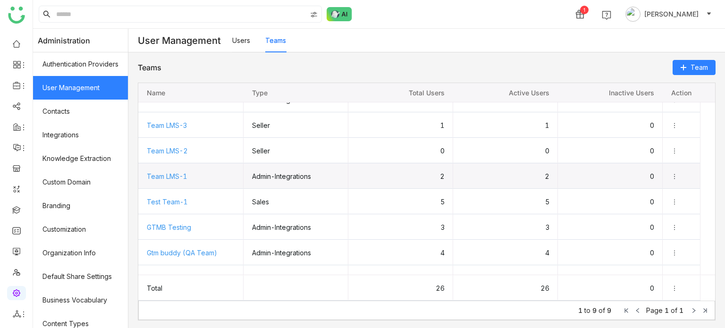
scroll to position [57, 0]
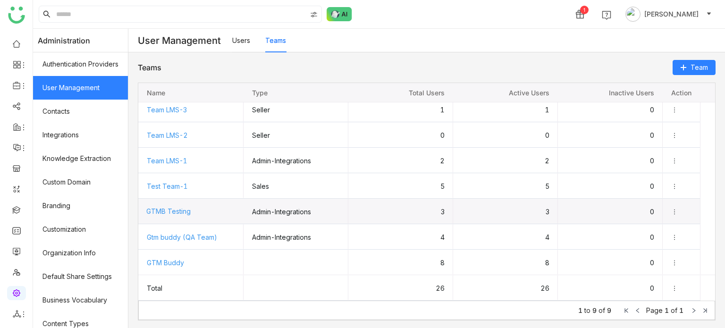
click at [198, 209] on span "GTMB Testing" at bounding box center [190, 211] width 89 height 25
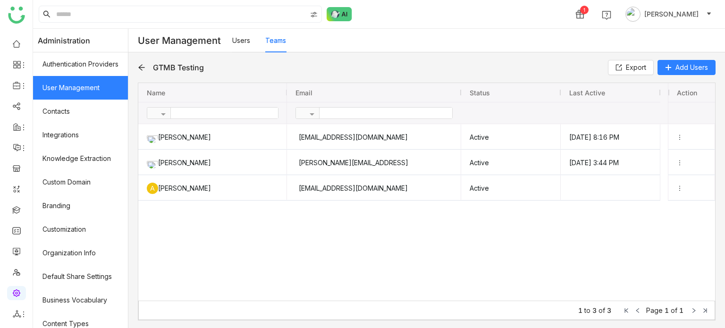
click at [144, 67] on icon at bounding box center [141, 68] width 6 height 6
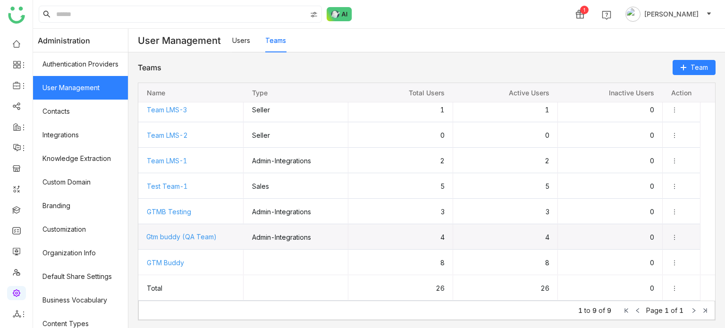
click at [210, 245] on span "Gtm buddy (QA Team)" at bounding box center [190, 236] width 89 height 25
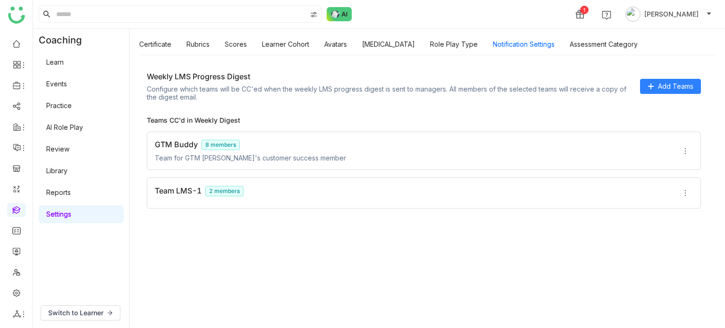
drag, startPoint x: 156, startPoint y: 143, endPoint x: 196, endPoint y: 141, distance: 40.7
click at [196, 141] on div "GTM Buddy 8 members" at bounding box center [250, 145] width 191 height 10
copy div "GTM Buddy"
click at [687, 148] on icon at bounding box center [686, 151] width 8 height 8
click at [691, 163] on li "Remove" at bounding box center [701, 175] width 47 height 28
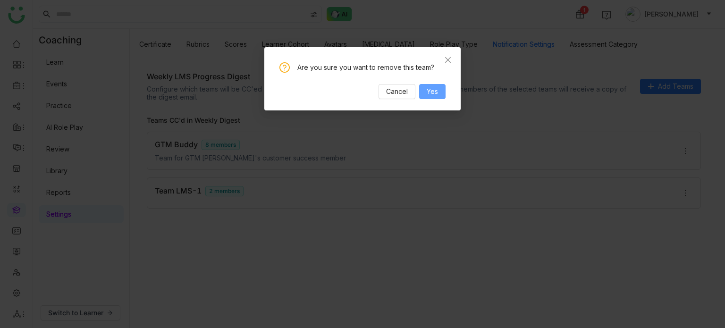
click at [441, 94] on button "Yes" at bounding box center [432, 91] width 26 height 15
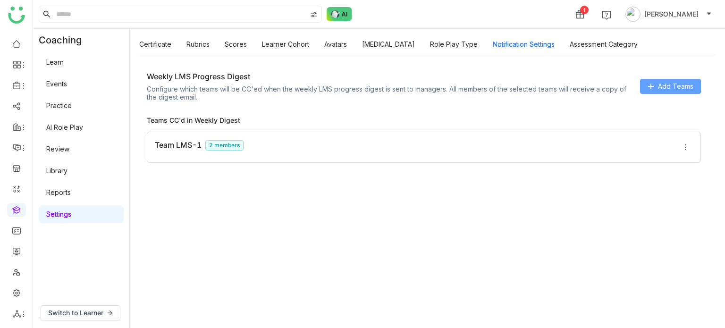
click at [667, 82] on span "Add Teams" at bounding box center [675, 86] width 35 height 10
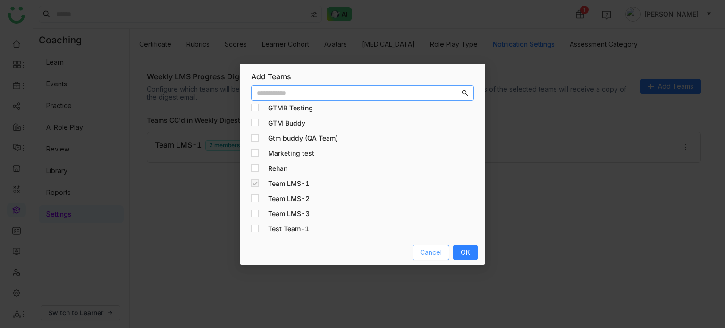
click at [436, 256] on span "Cancel" at bounding box center [431, 252] width 22 height 10
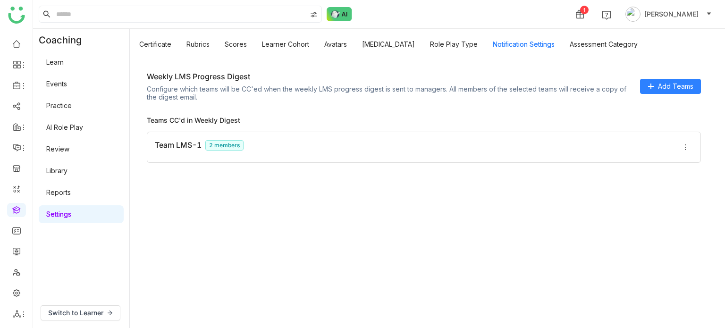
click at [674, 95] on div "Weekly LMS Progress Digest Configure which teams will be CC'ed when the weekly …" at bounding box center [423, 86] width 569 height 44
click at [681, 91] on span "Add Teams" at bounding box center [675, 86] width 35 height 10
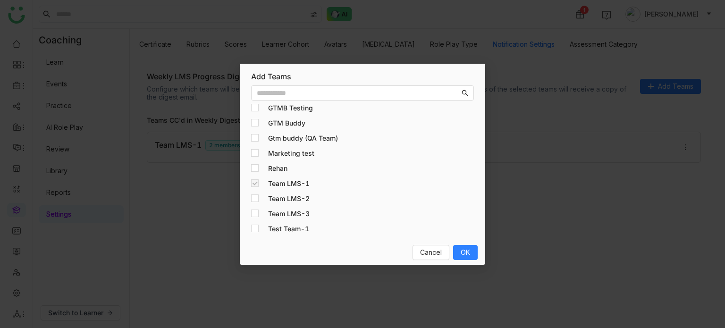
click at [296, 101] on nz-list-item "GTMB Testing" at bounding box center [362, 108] width 223 height 15
click at [303, 96] on input "text" at bounding box center [358, 93] width 203 height 10
drag, startPoint x: 346, startPoint y: 134, endPoint x: 269, endPoint y: 134, distance: 76.5
click at [269, 134] on div "Gtm buddy (QA Team)" at bounding box center [351, 138] width 201 height 10
copy h4 "Gtm buddy (QA Team)"
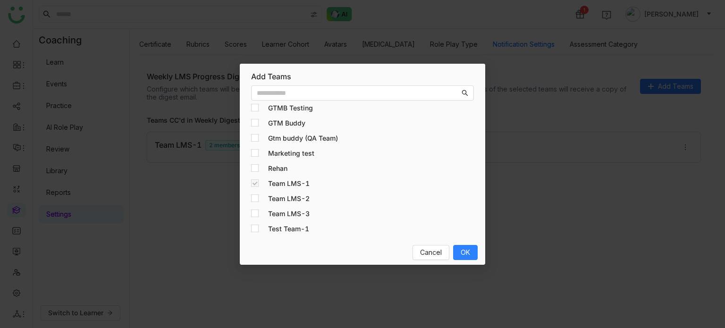
click at [553, 107] on nz-modal-container "Add Teams GTMB Testing GTM Buddy Gtm buddy (QA Team) Marketing test Rehan Team …" at bounding box center [362, 164] width 725 height 328
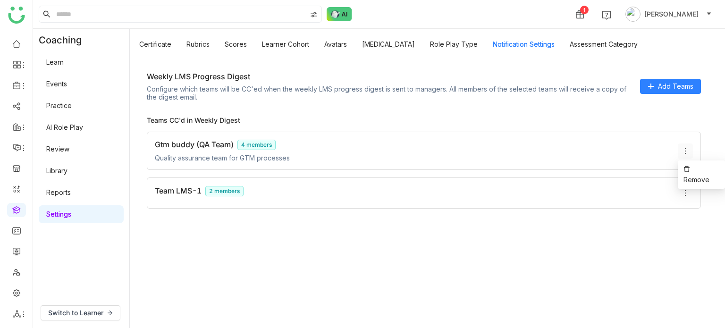
click at [687, 155] on button at bounding box center [685, 151] width 15 height 15
click at [690, 167] on icon at bounding box center [687, 169] width 7 height 7
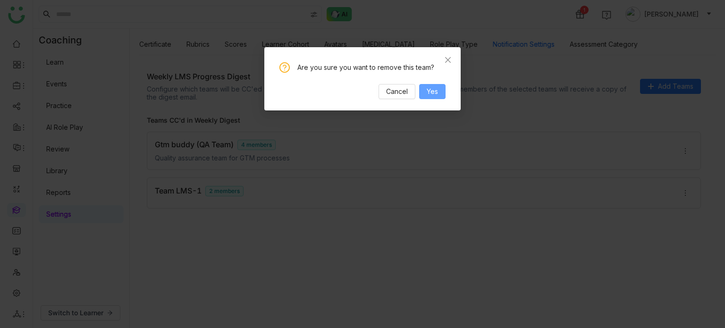
click at [430, 86] on span "Yes" at bounding box center [432, 91] width 11 height 10
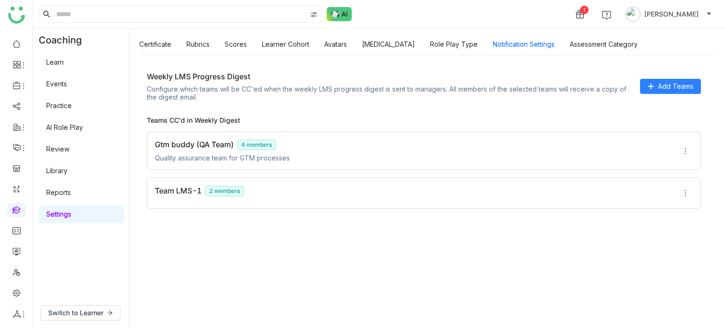
drag, startPoint x: 235, startPoint y: 144, endPoint x: 155, endPoint y: 142, distance: 80.3
click at [155, 142] on div "Gtm buddy (QA Team) 4 members" at bounding box center [222, 145] width 135 height 10
copy div "Gtm buddy (QA Team)"
click at [687, 167] on icon at bounding box center [687, 169] width 7 height 7
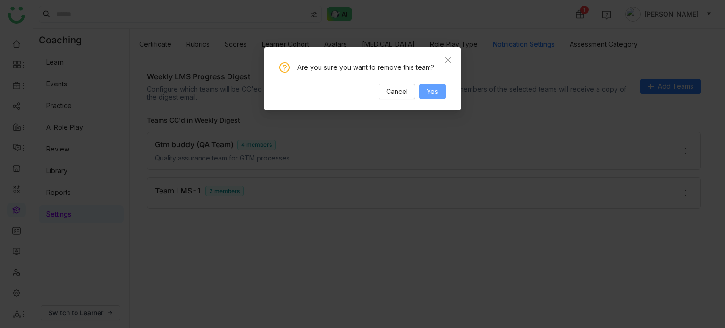
click at [430, 90] on span "Yes" at bounding box center [432, 91] width 11 height 10
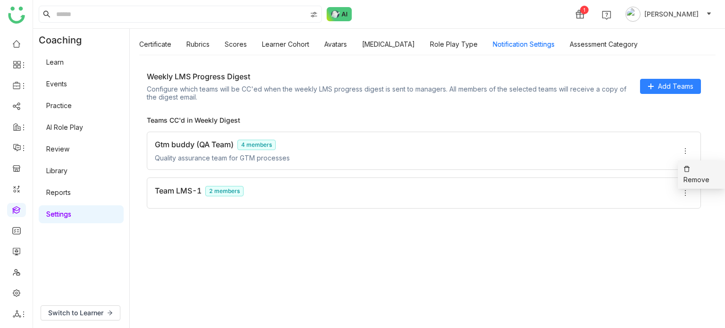
click at [689, 162] on li "Remove" at bounding box center [701, 175] width 47 height 28
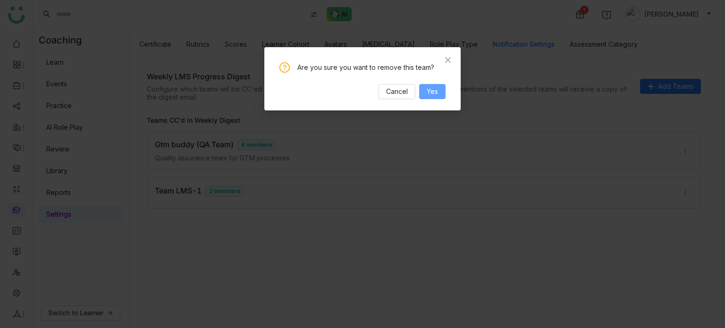
click at [425, 92] on button "Yes" at bounding box center [432, 91] width 26 height 15
